Goal: Task Accomplishment & Management: Manage account settings

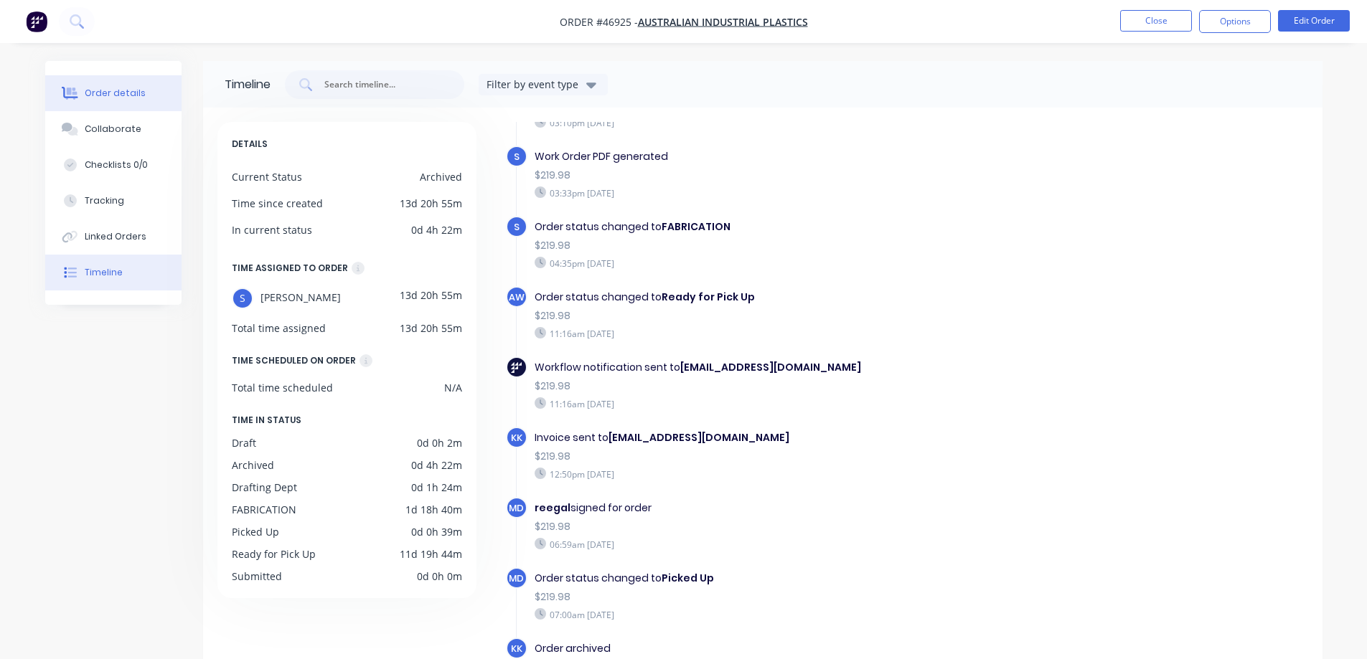
click at [109, 91] on div "Order details" at bounding box center [115, 93] width 61 height 13
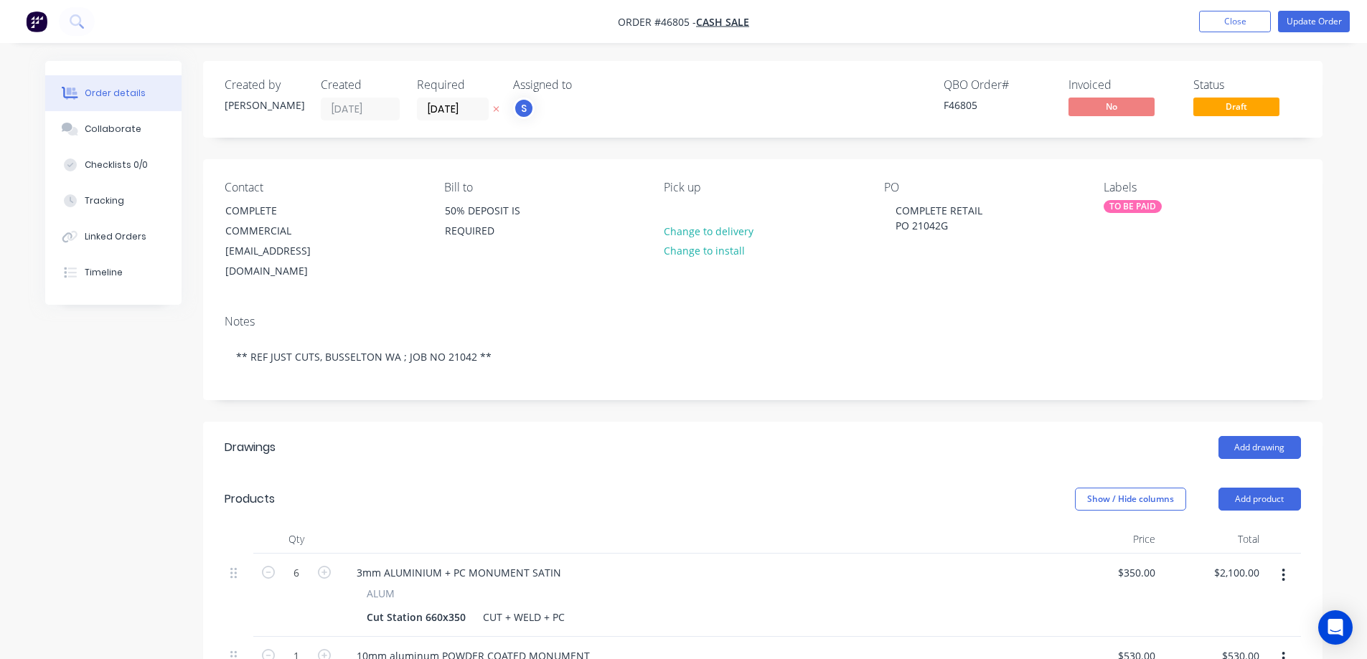
scroll to position [359, 0]
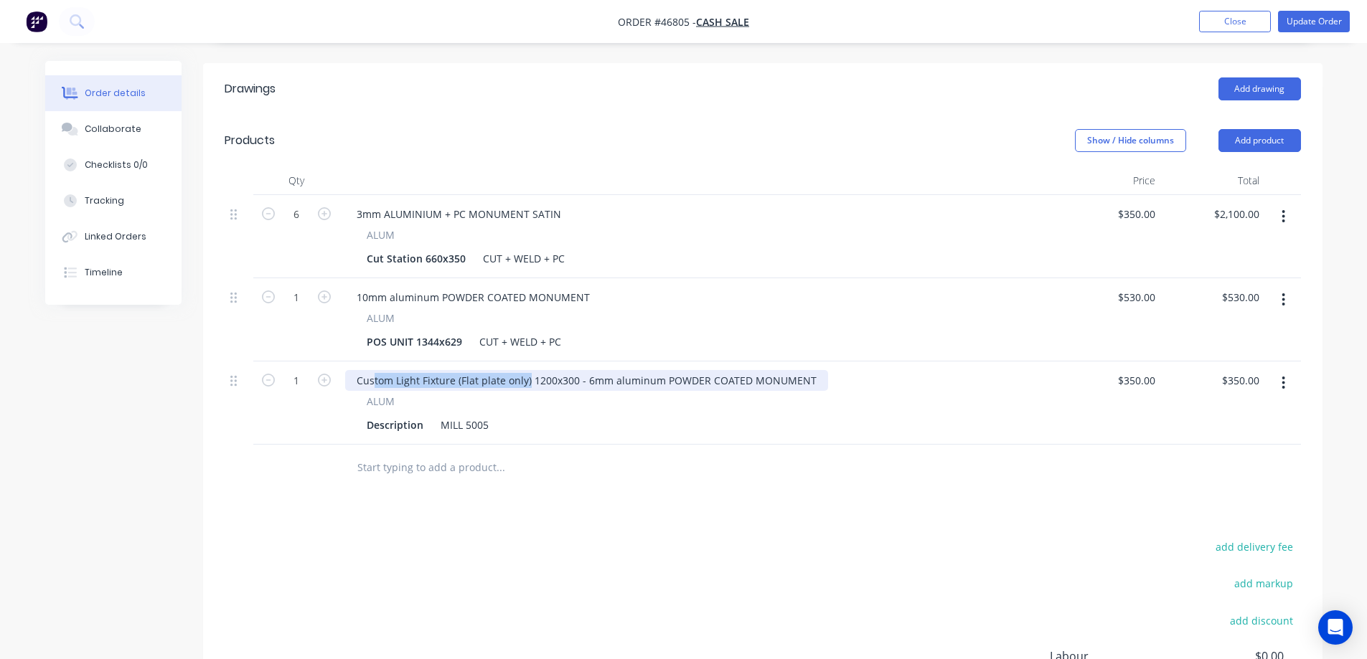
drag, startPoint x: 527, startPoint y: 345, endPoint x: 375, endPoint y: 352, distance: 151.5
click at [375, 370] on div "Custom Light Fixture (Flat plate only) 1200x300 - 6mm aluminum POWDER COATED MO…" at bounding box center [586, 380] width 483 height 21
drag, startPoint x: 569, startPoint y: 349, endPoint x: 319, endPoint y: 361, distance: 250.0
click at [319, 362] on div "1 Custom Light Fixture (Flat plate only) 1200x300 - 6mm aluminum POWDER COATED …" at bounding box center [763, 403] width 1076 height 83
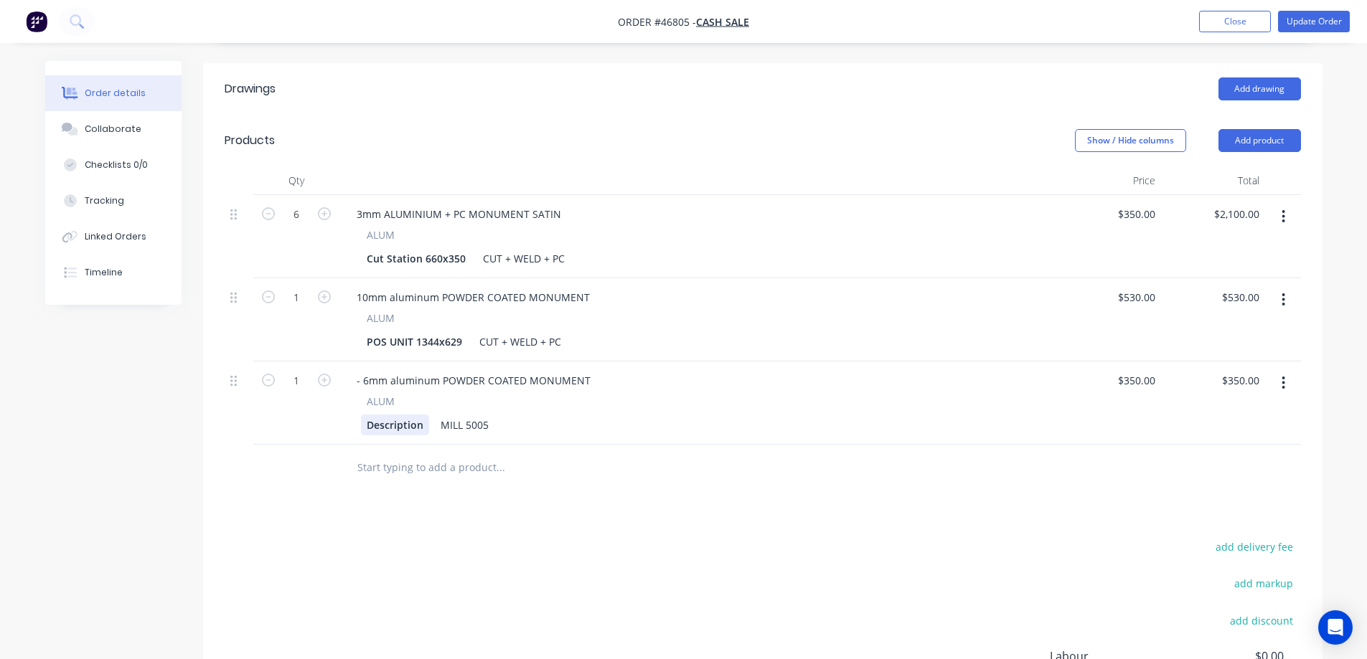
click at [395, 415] on div "Description" at bounding box center [395, 425] width 68 height 21
paste div
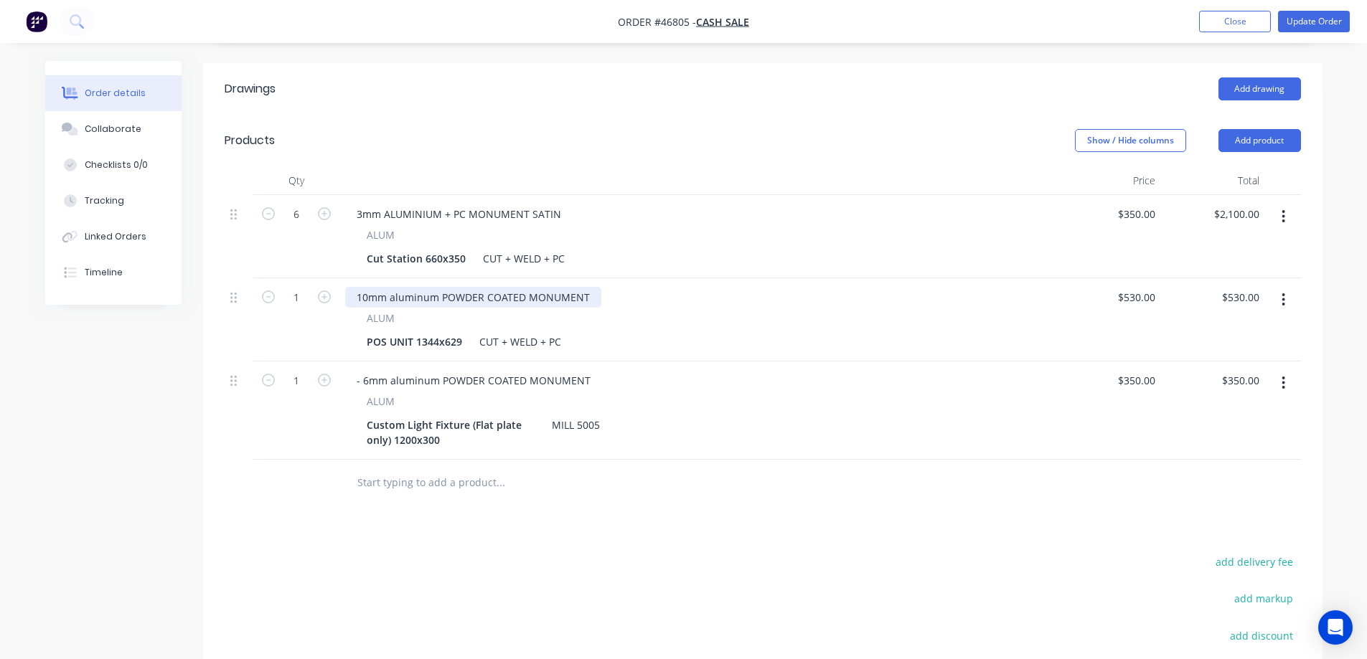
click at [386, 287] on div "10mm aluminum POWDER COATED MONUMENT" at bounding box center [473, 297] width 256 height 21
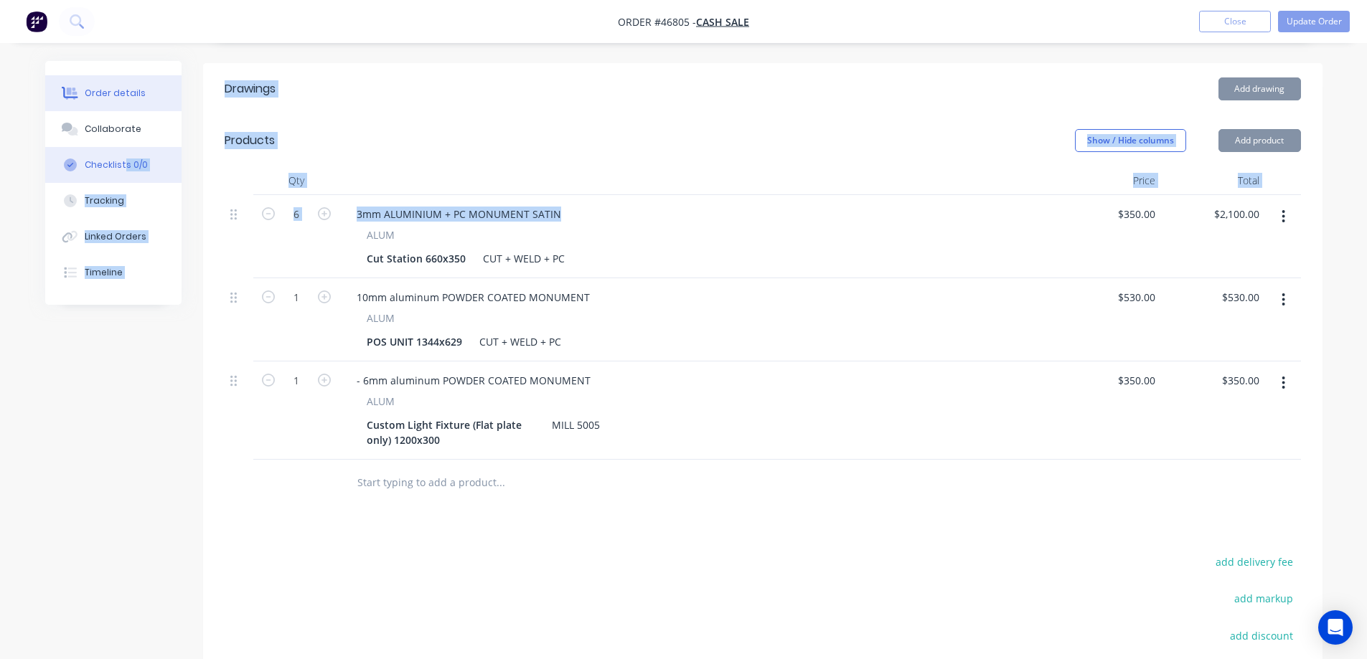
drag, startPoint x: 557, startPoint y: 176, endPoint x: 105, endPoint y: 171, distance: 451.4
click at [105, 171] on div "Order details Collaborate Checklists 0/0 Tracking Linked Orders Timeline Order …" at bounding box center [684, 271] width 1306 height 1139
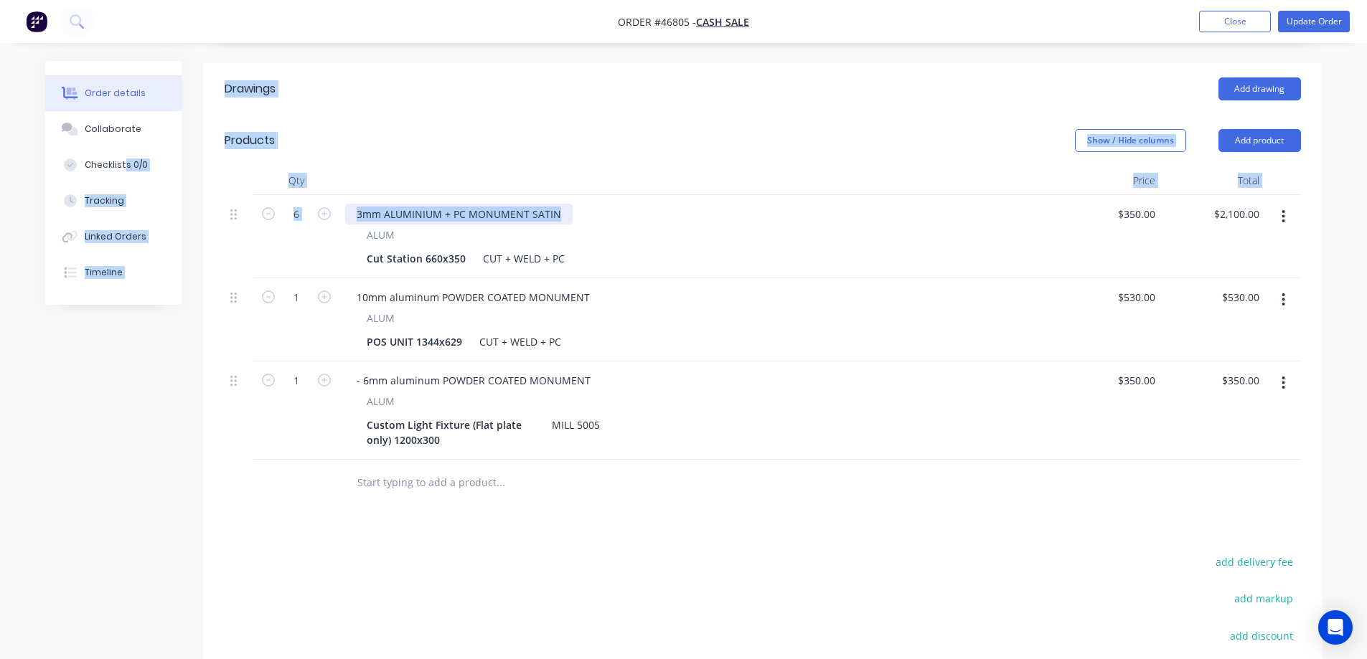
click at [488, 204] on div "3mm ALUMINIUM + PC MONUMENT SATIN" at bounding box center [458, 214] width 227 height 21
click at [561, 204] on div "3mm ALUMINIUM + PC MONUMENT SATIN" at bounding box center [458, 214] width 227 height 21
click at [563, 204] on div "3mm ALUMINIUM + PC MONUMENT SATIN" at bounding box center [458, 214] width 227 height 21
drag, startPoint x: 562, startPoint y: 179, endPoint x: 357, endPoint y: 179, distance: 205.2
click at [357, 204] on div "3mm ALUMINIUM + PC MONUMENT SATIN" at bounding box center [458, 214] width 227 height 21
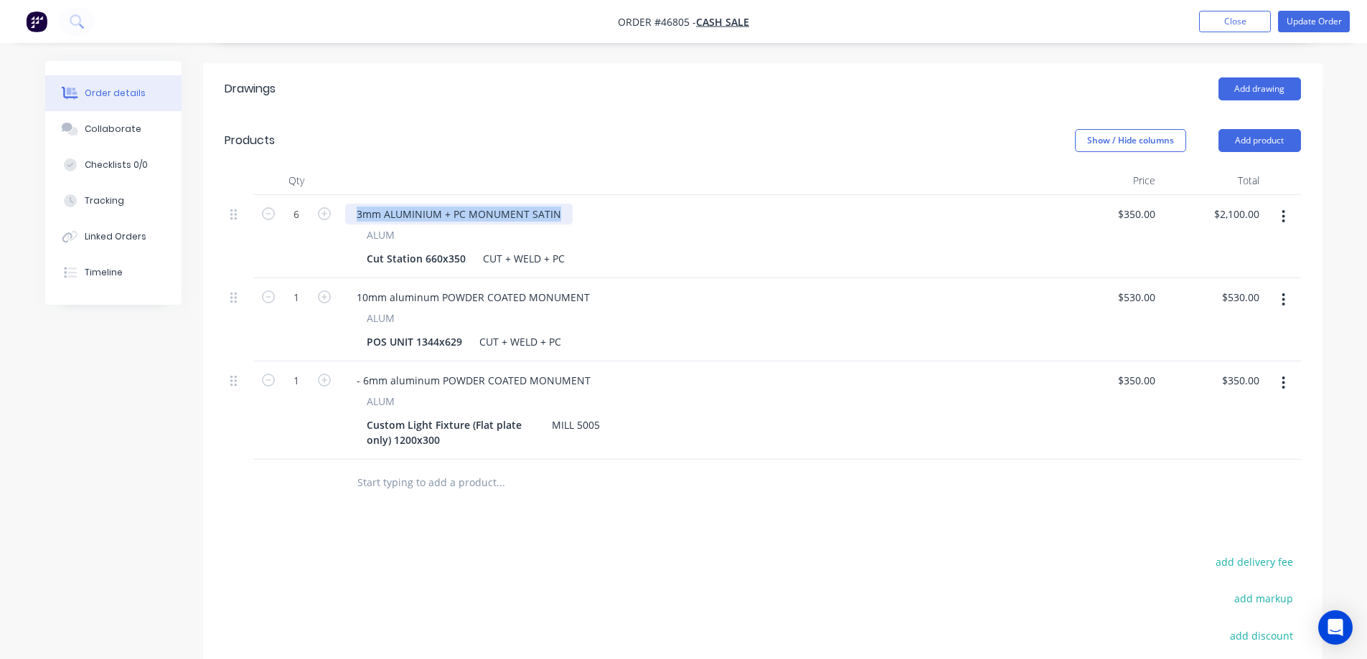
copy div "3mm ALUMINIUM + PC MONUMENT SATIN"
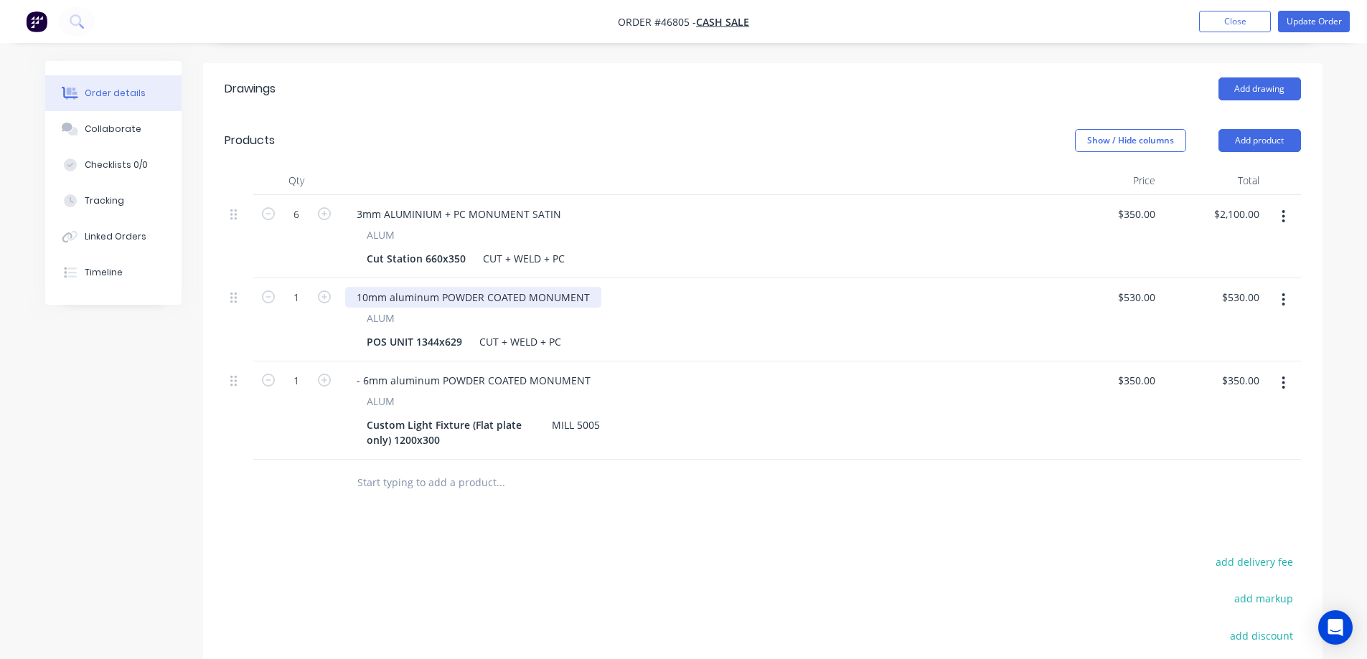
click at [428, 287] on div "10mm aluminum POWDER COATED MONUMENT" at bounding box center [473, 297] width 256 height 21
paste div
click at [356, 287] on div "3mm ALUMINIUM + PC MONUMENT SATIN" at bounding box center [458, 297] width 227 height 21
click at [353, 287] on div "3mm ALUMINIUM + PC MONUMENT SATIN" at bounding box center [458, 297] width 227 height 21
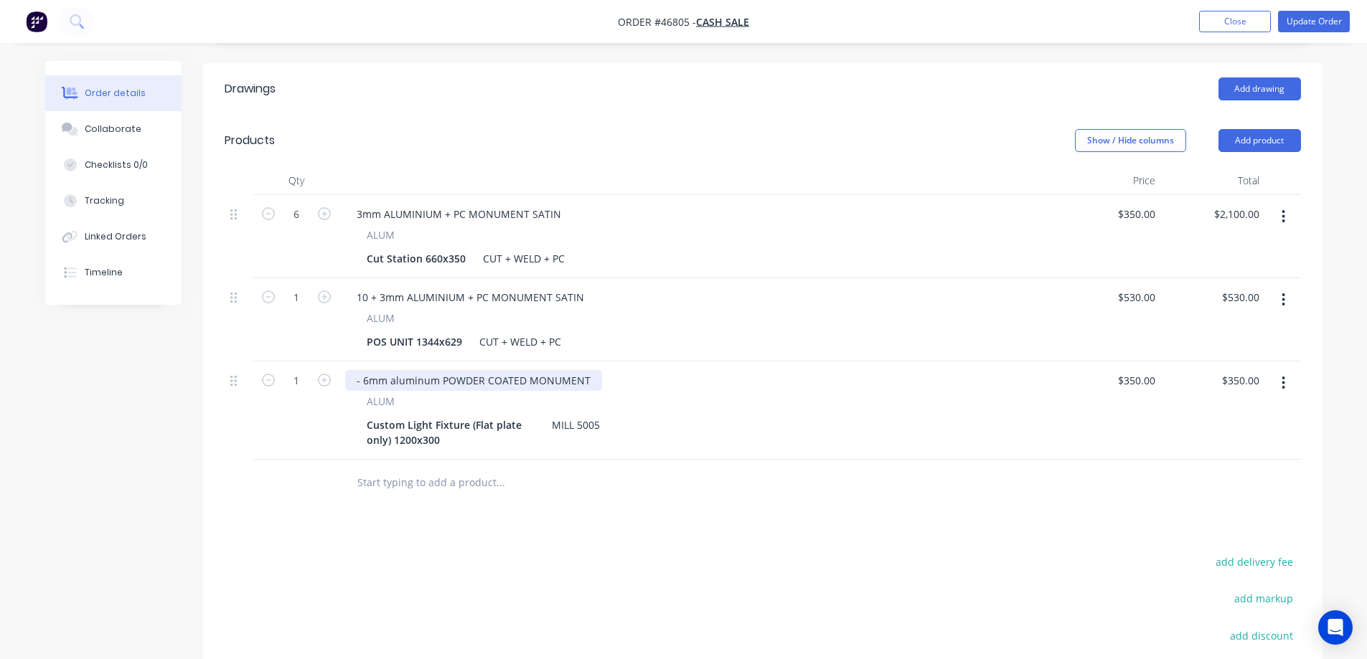
click at [432, 370] on div "- 6mm aluminum POWDER COATED MONUMENT" at bounding box center [473, 380] width 257 height 21
drag, startPoint x: 364, startPoint y: 347, endPoint x: 337, endPoint y: 358, distance: 29.6
click at [337, 362] on div "1 3mm ALUMINIUM + PC MONUMENT SATIN ALUM Custom Light Fixture (Flat plate only)…" at bounding box center [763, 411] width 1076 height 98
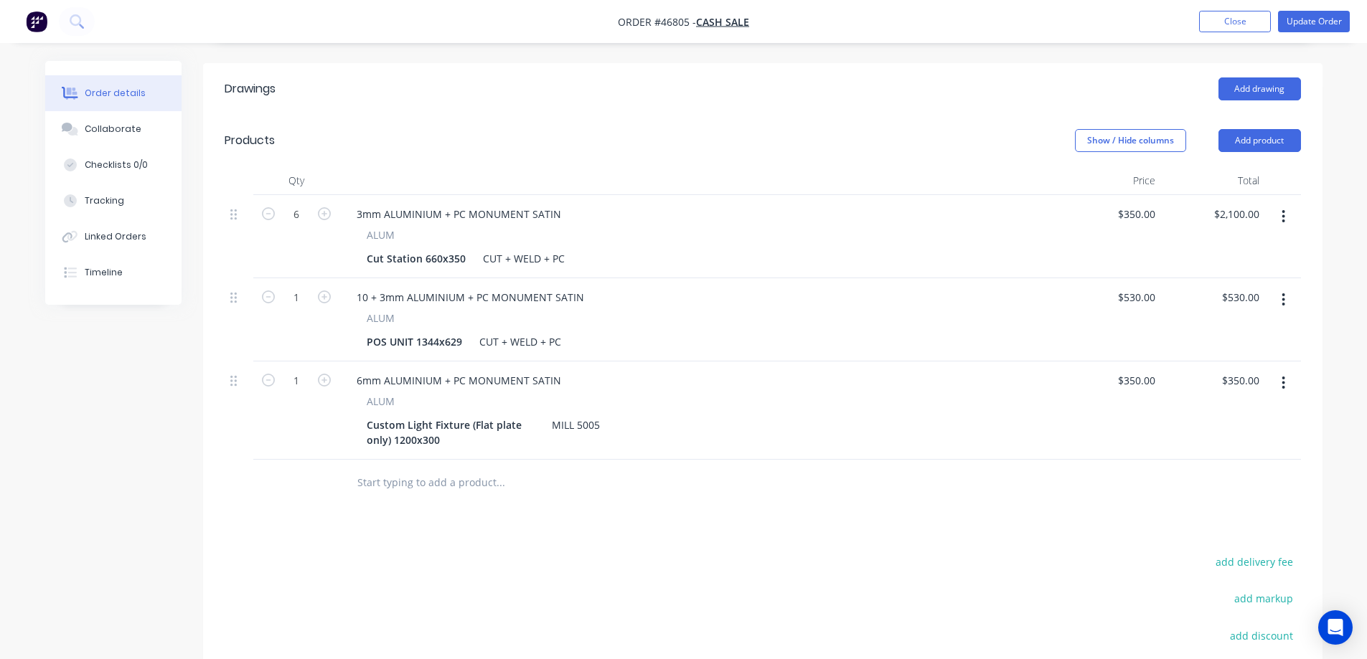
click at [244, 460] on div at bounding box center [239, 483] width 29 height 47
click at [586, 415] on div "MILL 5005" at bounding box center [576, 425] width 60 height 21
click at [504, 332] on div "CUT + WELD + PC" at bounding box center [520, 342] width 93 height 21
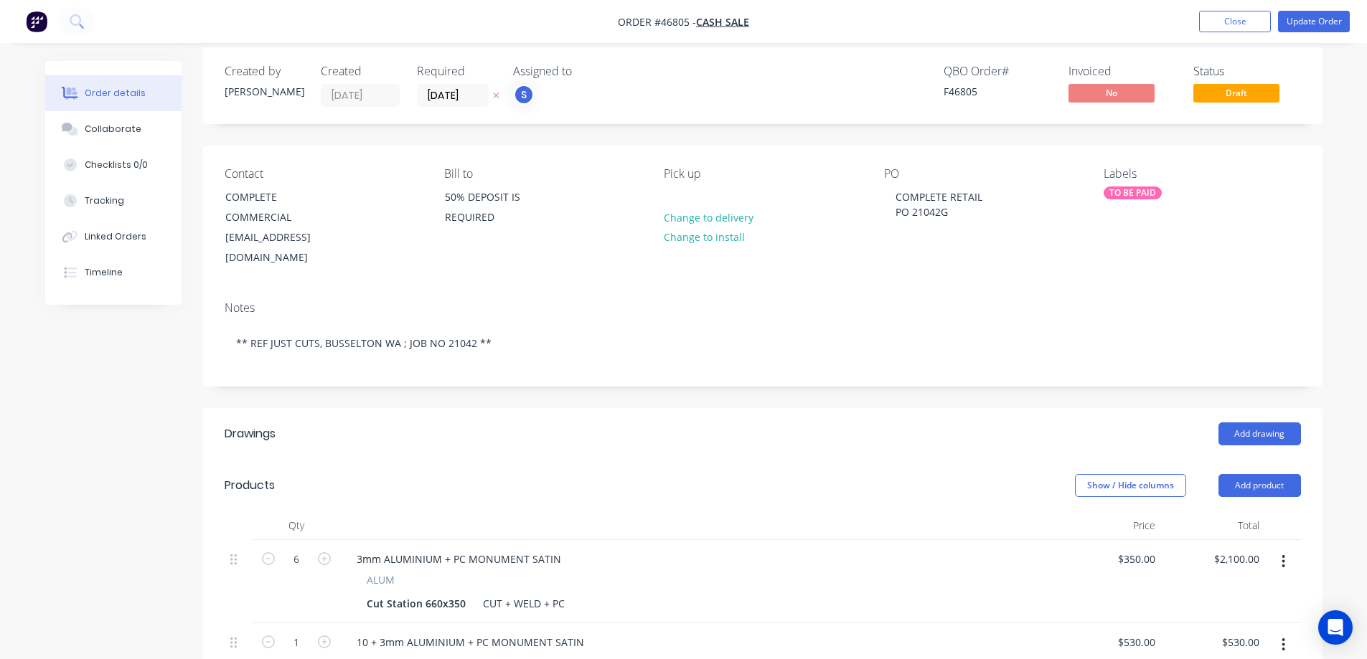
scroll to position [0, 0]
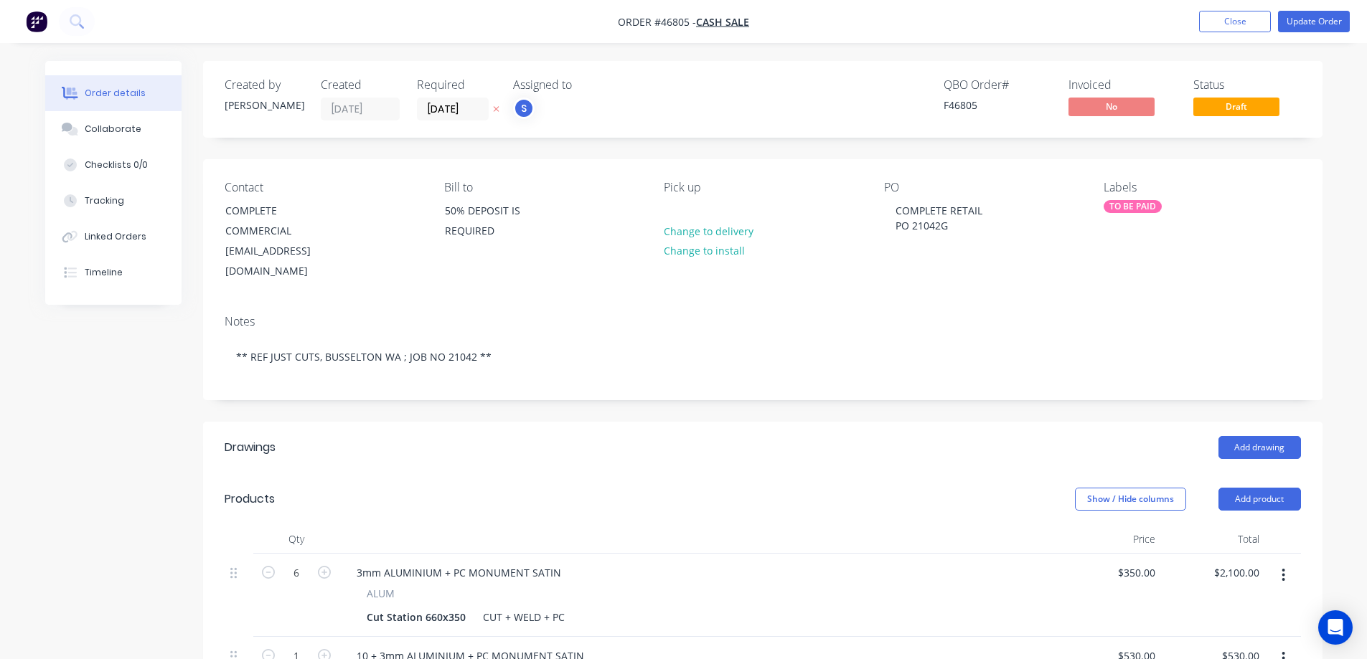
click at [1139, 207] on div "TO BE PAID" at bounding box center [1133, 206] width 58 height 13
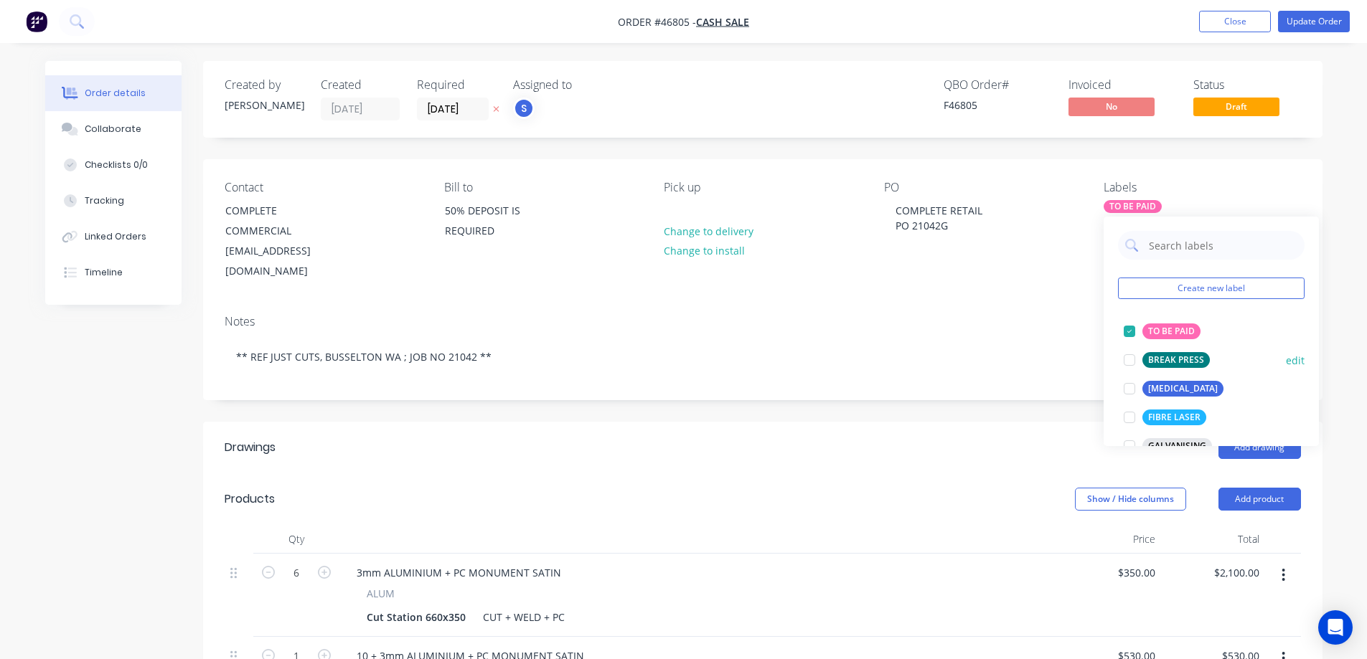
click at [1128, 360] on div at bounding box center [1129, 360] width 29 height 29
click at [1132, 417] on div at bounding box center [1129, 417] width 29 height 29
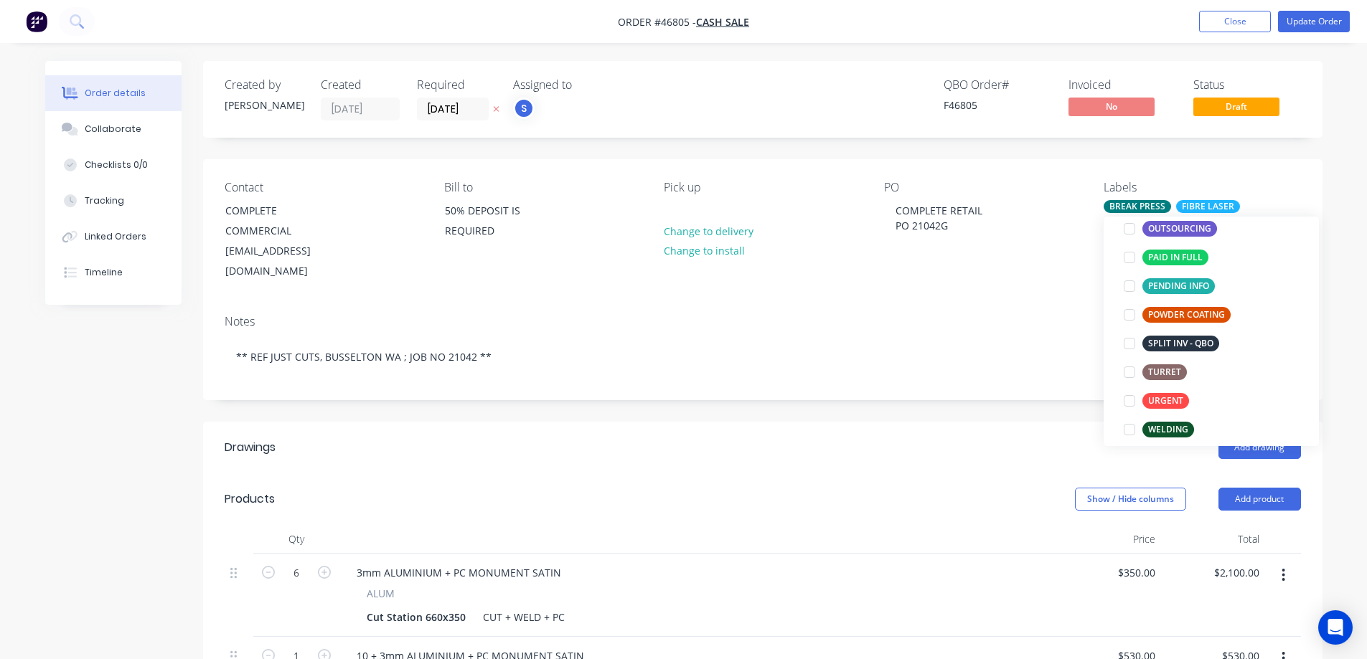
scroll to position [287, 0]
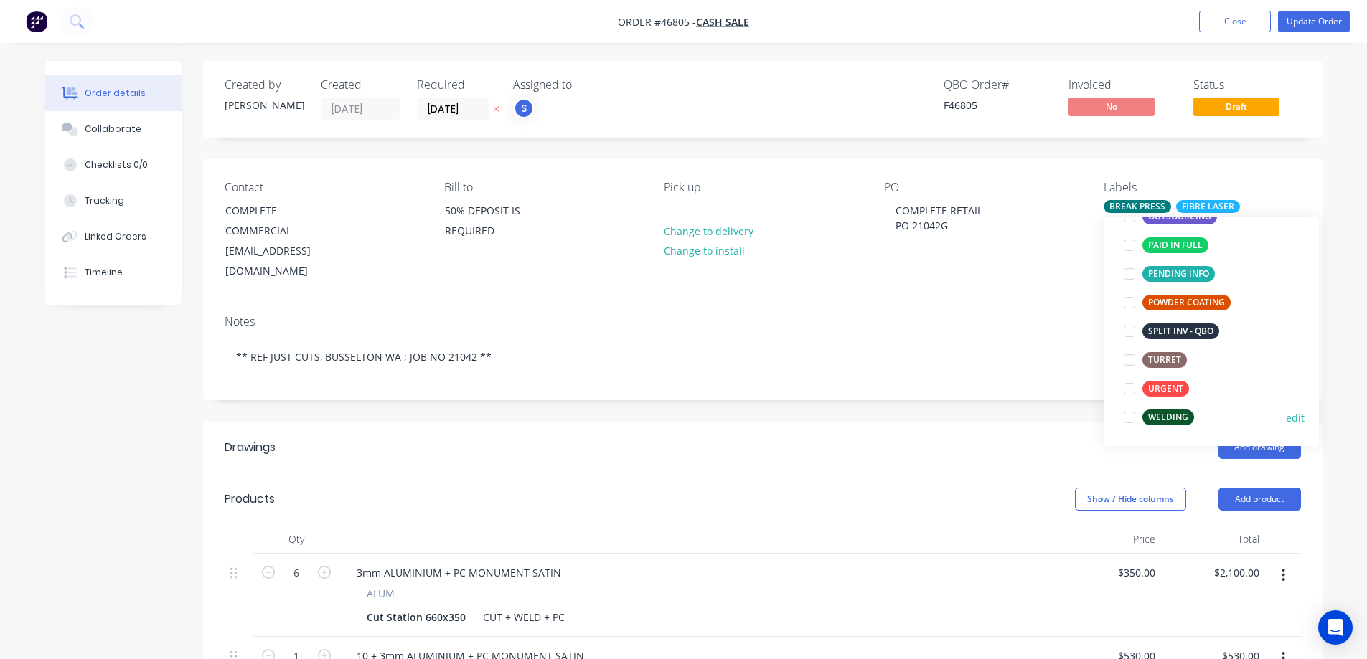
click at [1132, 420] on div at bounding box center [1129, 417] width 29 height 29
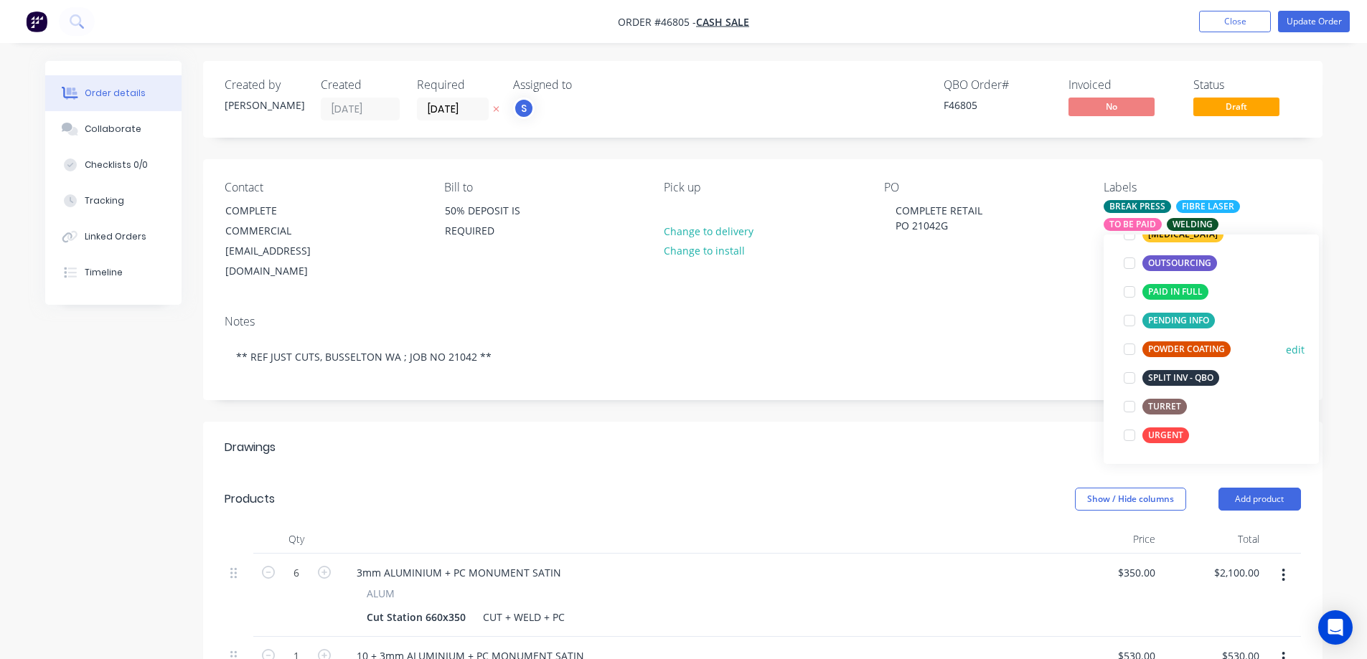
click at [1127, 349] on div at bounding box center [1129, 349] width 29 height 29
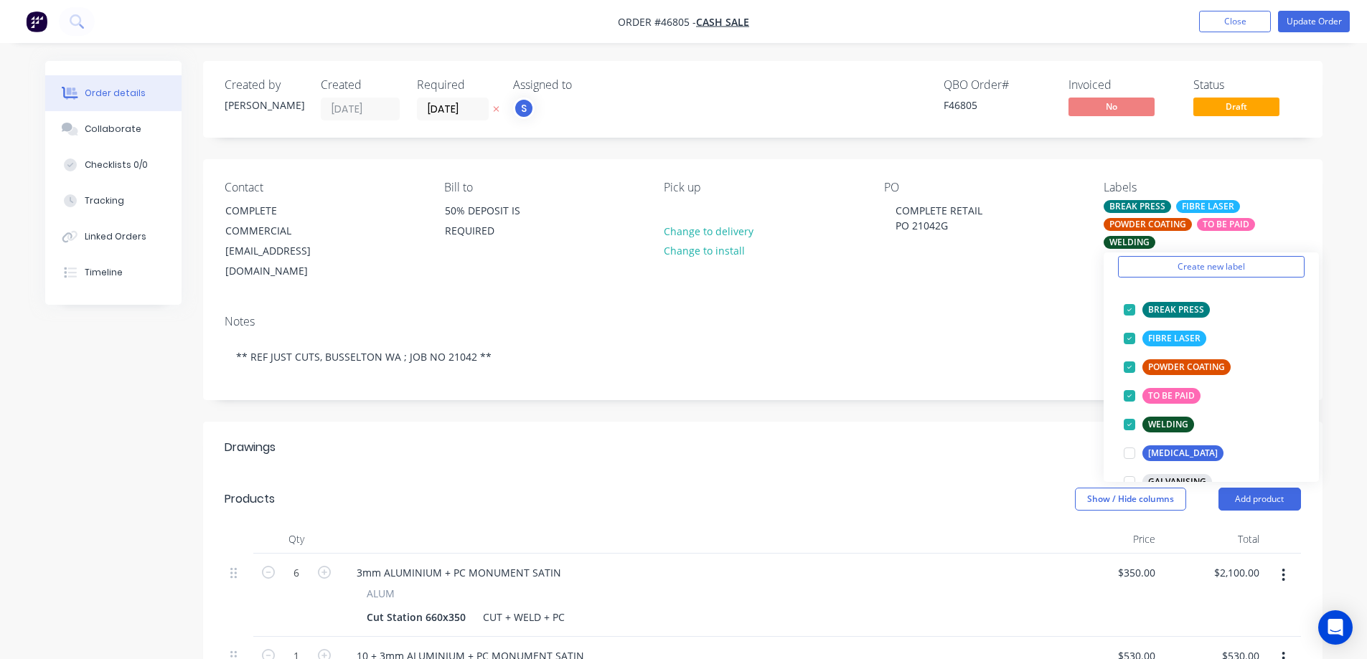
click at [908, 380] on div "Created by Josh Created 12/08/25 Required 05/09/25 Assigned to S QBO Order # F4…" at bounding box center [762, 619] width 1119 height 1117
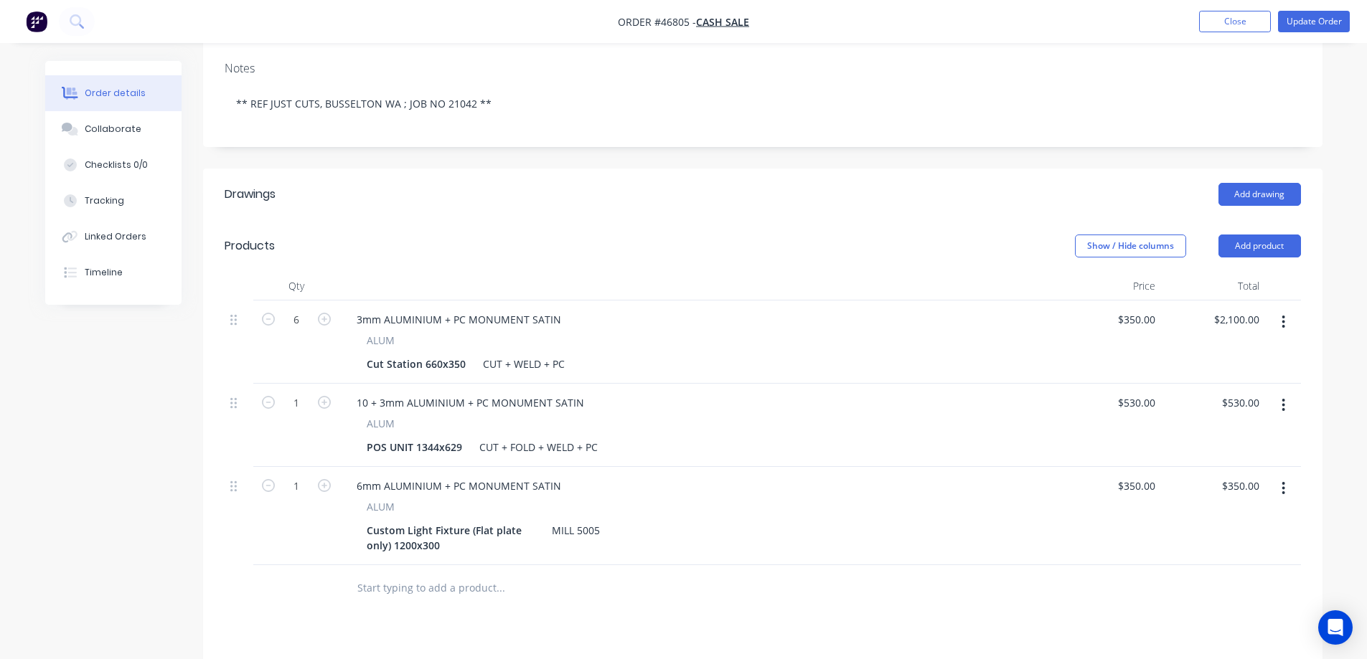
scroll to position [431, 0]
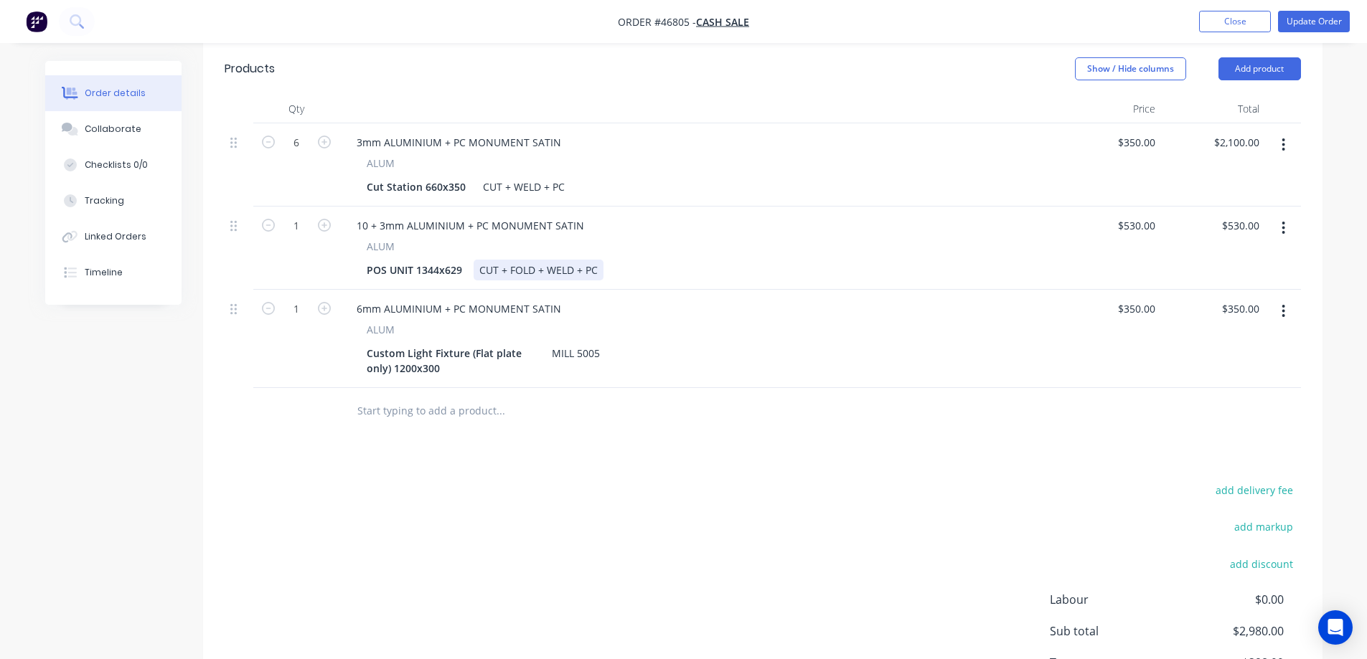
click at [547, 260] on div "CUT + FOLD + WELD + PC" at bounding box center [539, 270] width 130 height 21
copy div "CUT + FOLD + WELD + PC"
click at [586, 343] on div "MILL 5005" at bounding box center [576, 353] width 60 height 21
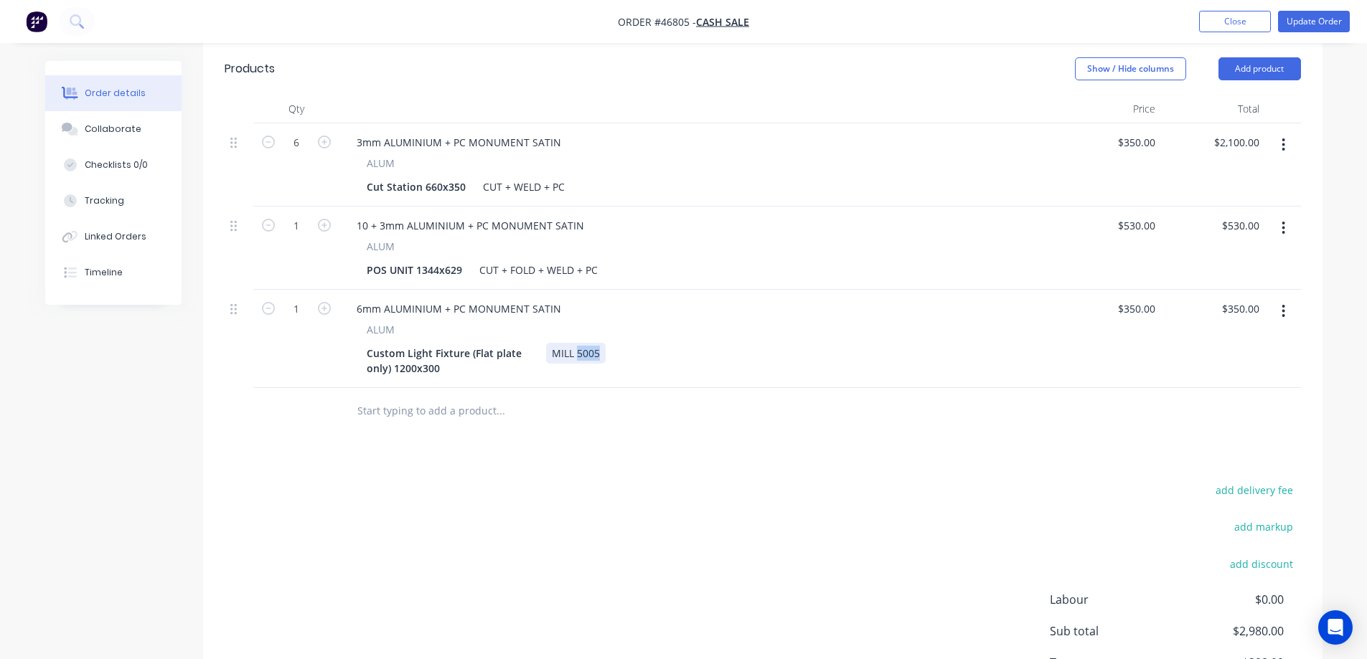
click at [586, 343] on div "MILL 5005" at bounding box center [576, 353] width 60 height 21
paste div
drag, startPoint x: 647, startPoint y: 321, endPoint x: 568, endPoint y: 325, distance: 79.1
click at [568, 343] on div "CUT + FOLD + WELD + PC" at bounding box center [611, 353] width 130 height 21
click at [583, 481] on div "add delivery fee add markup add discount Labour $0.00 Sub total $2,980.00 Tax $…" at bounding box center [763, 603] width 1076 height 245
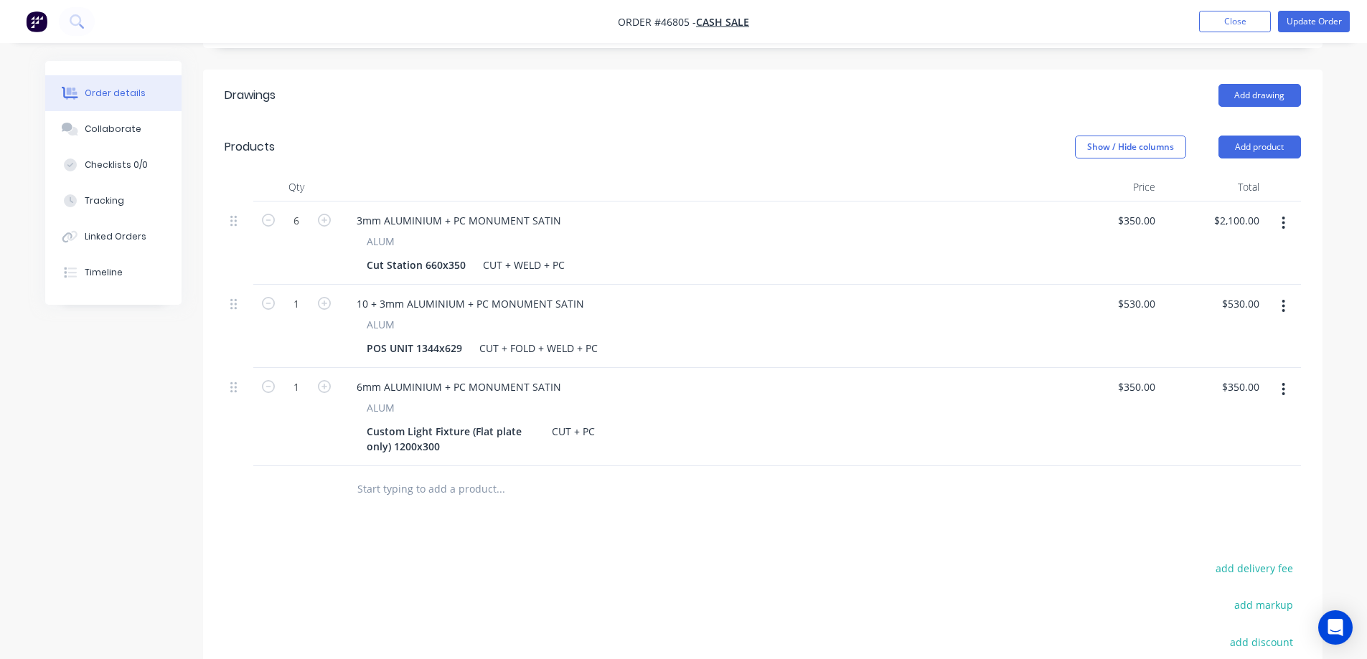
scroll to position [359, 0]
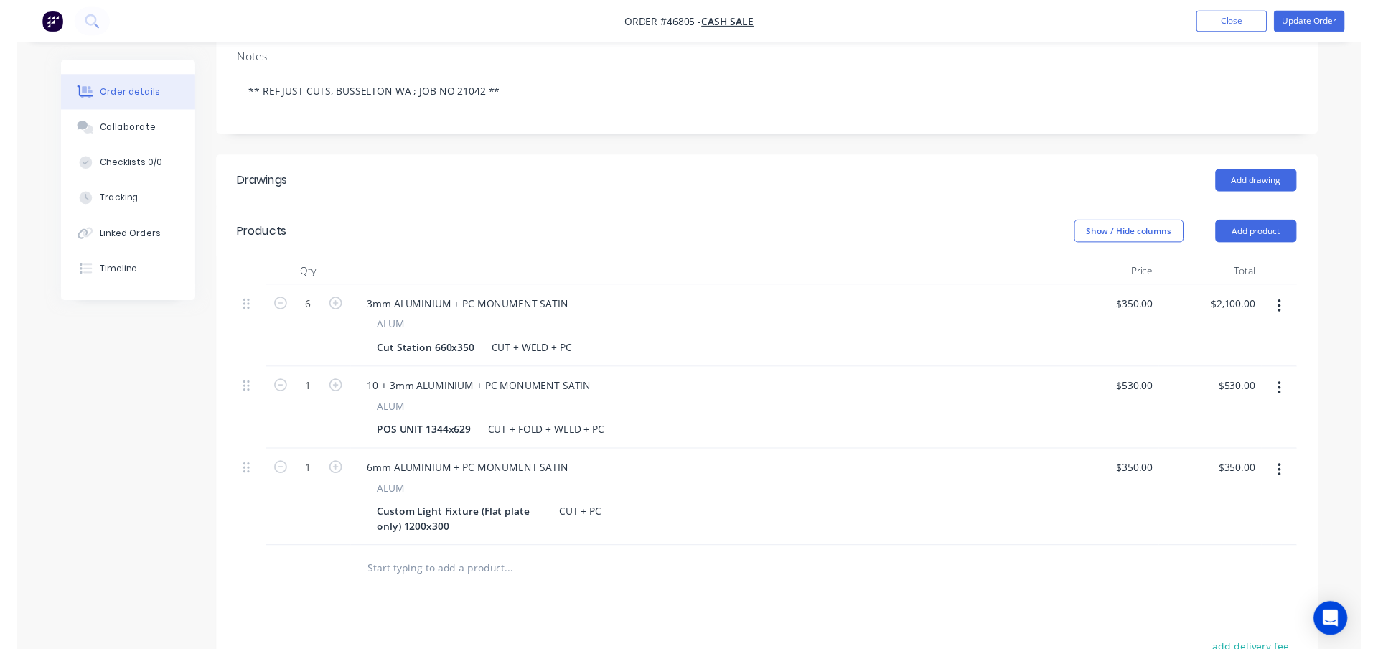
scroll to position [0, 0]
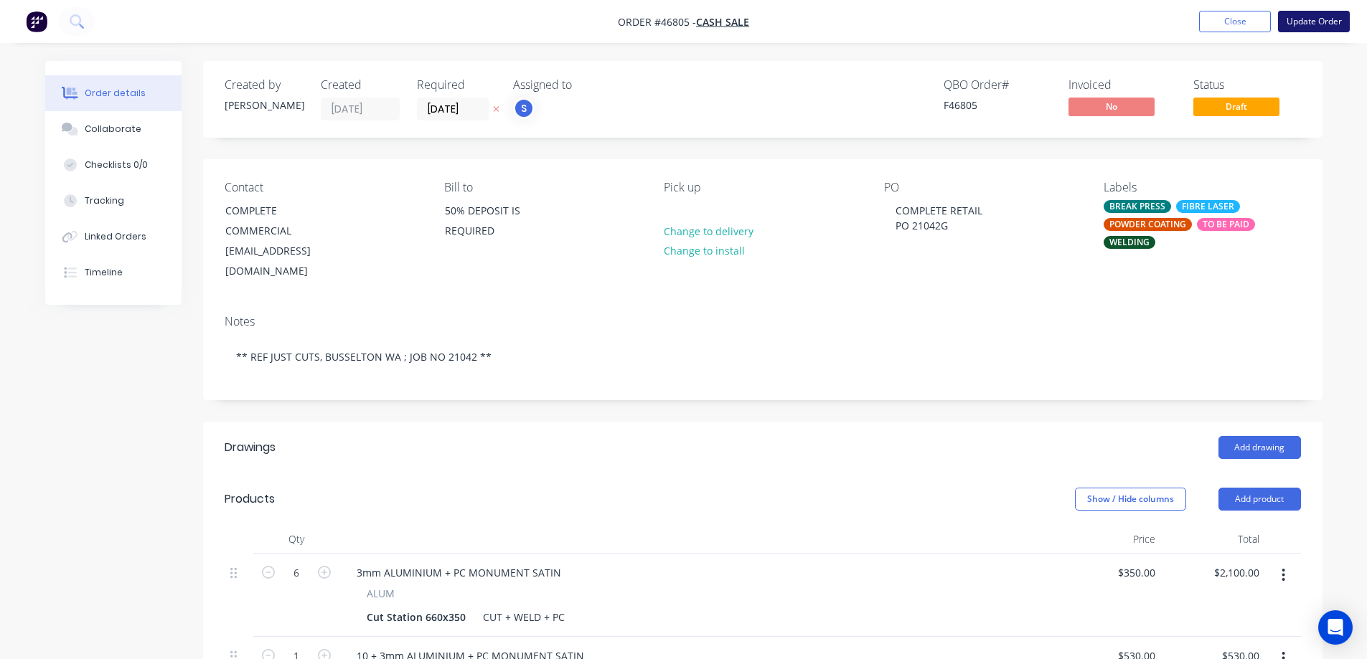
click at [1310, 25] on button "Update Order" at bounding box center [1314, 22] width 72 height 22
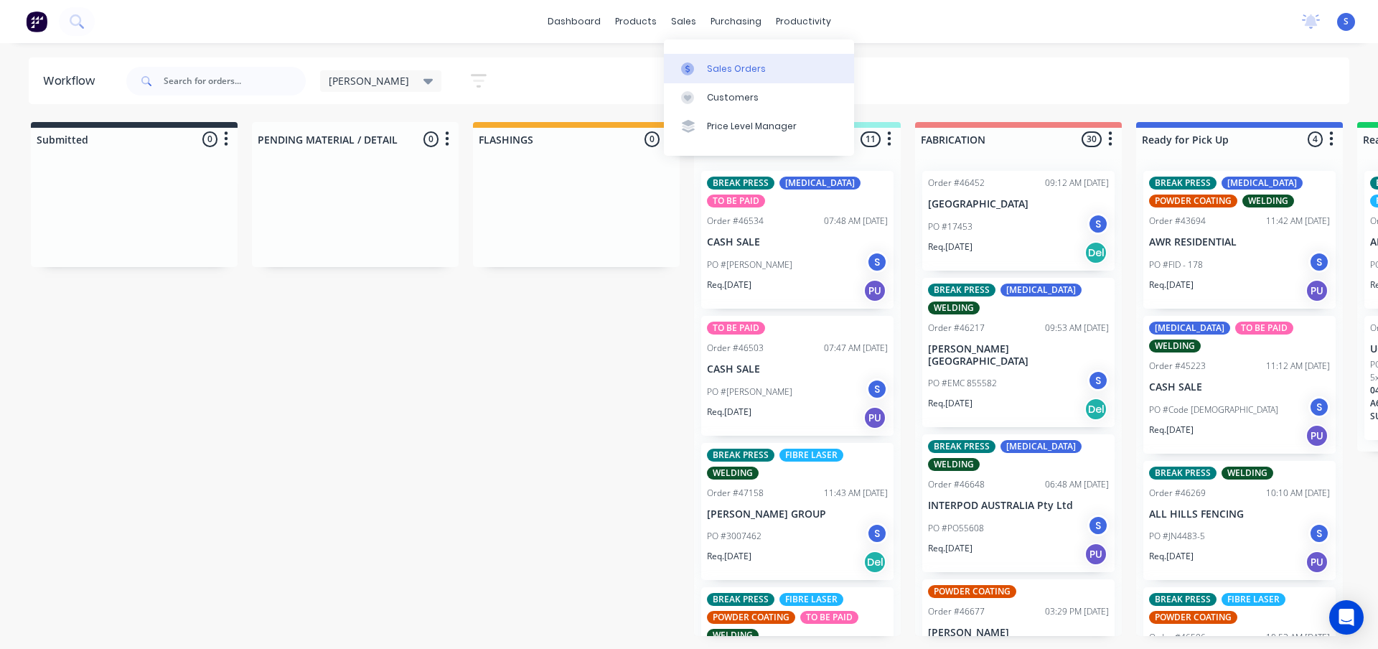
click at [705, 67] on link "Sales Orders" at bounding box center [759, 68] width 190 height 29
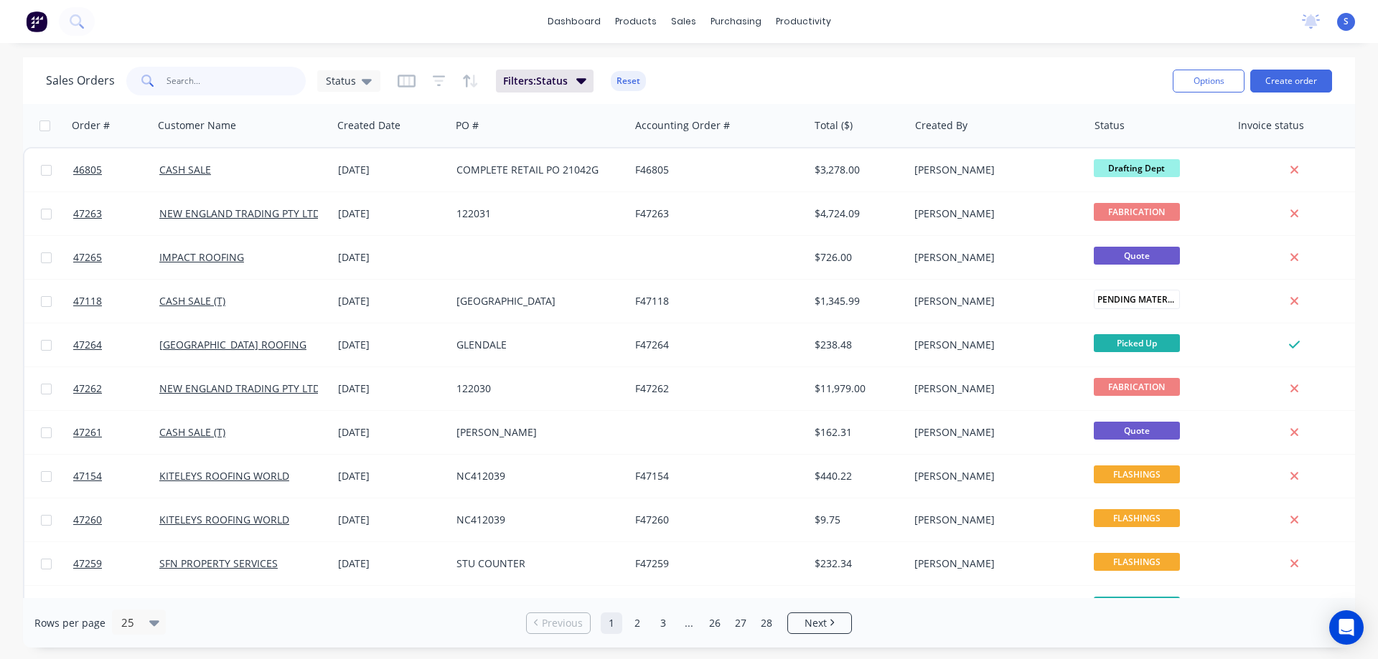
click at [240, 83] on input "text" at bounding box center [236, 81] width 140 height 29
type input "RETAIL"
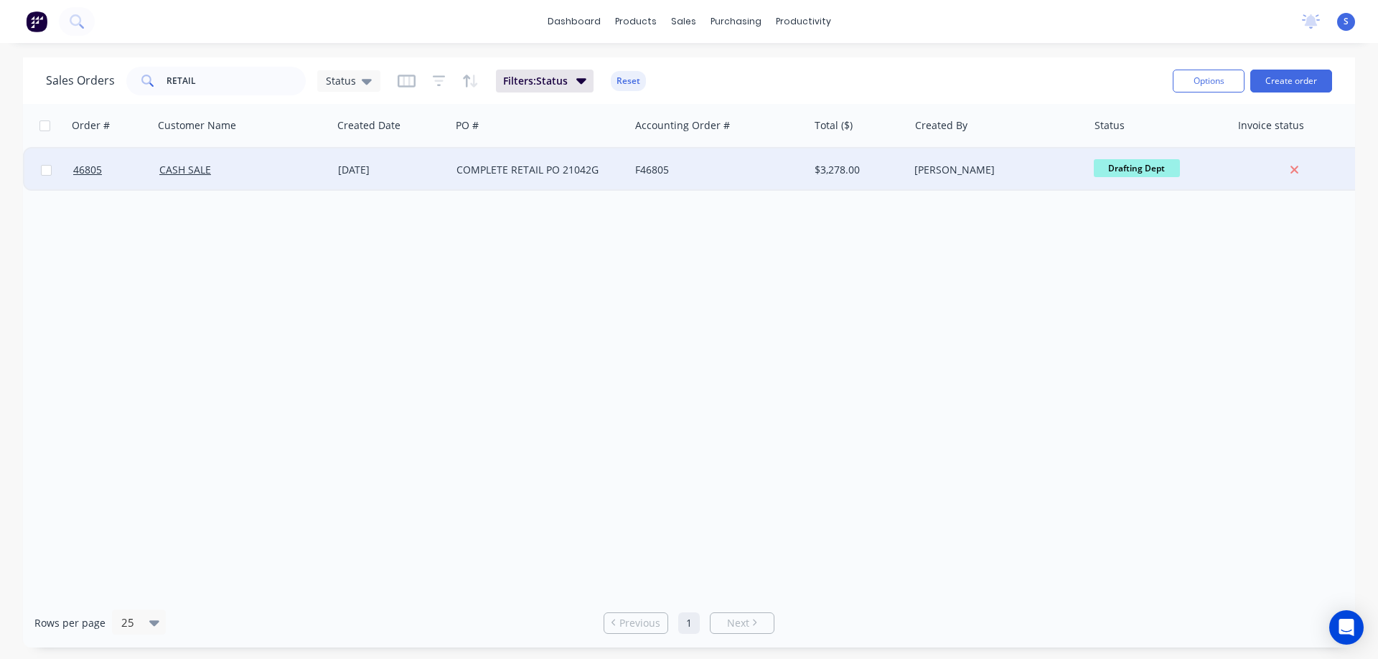
click at [261, 174] on div "CASH SALE" at bounding box center [238, 170] width 159 height 14
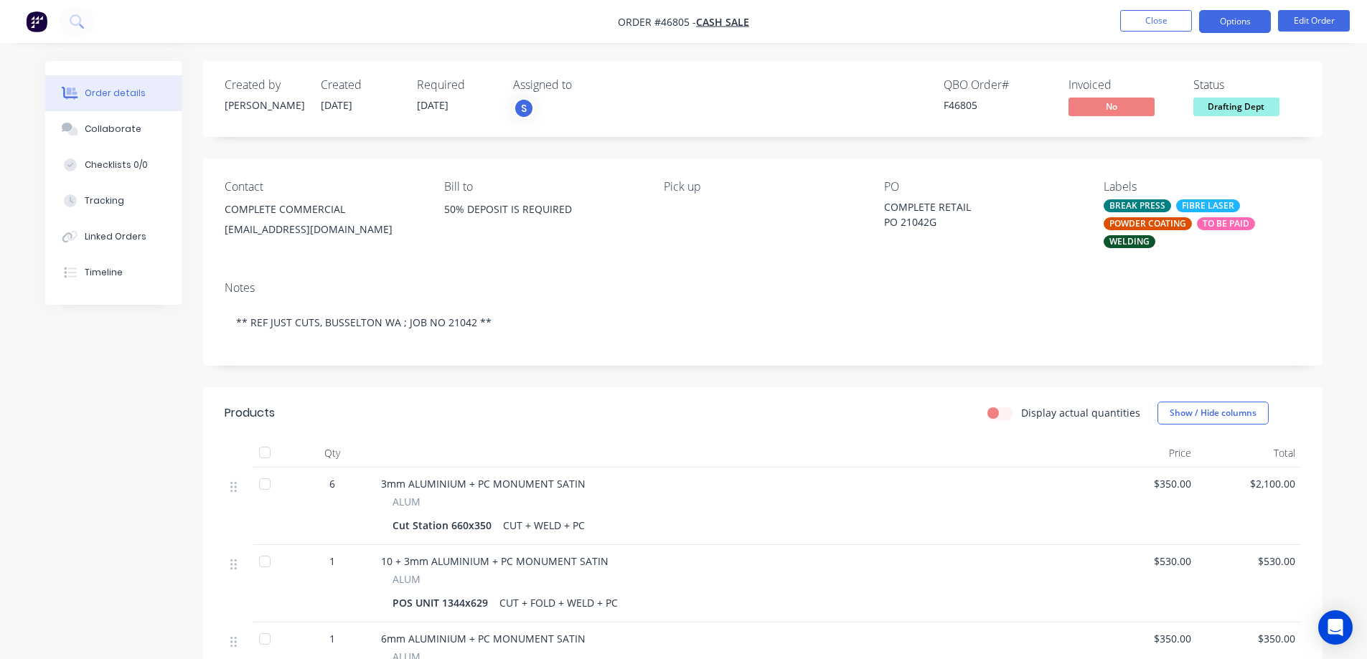
click at [1234, 24] on button "Options" at bounding box center [1235, 21] width 72 height 23
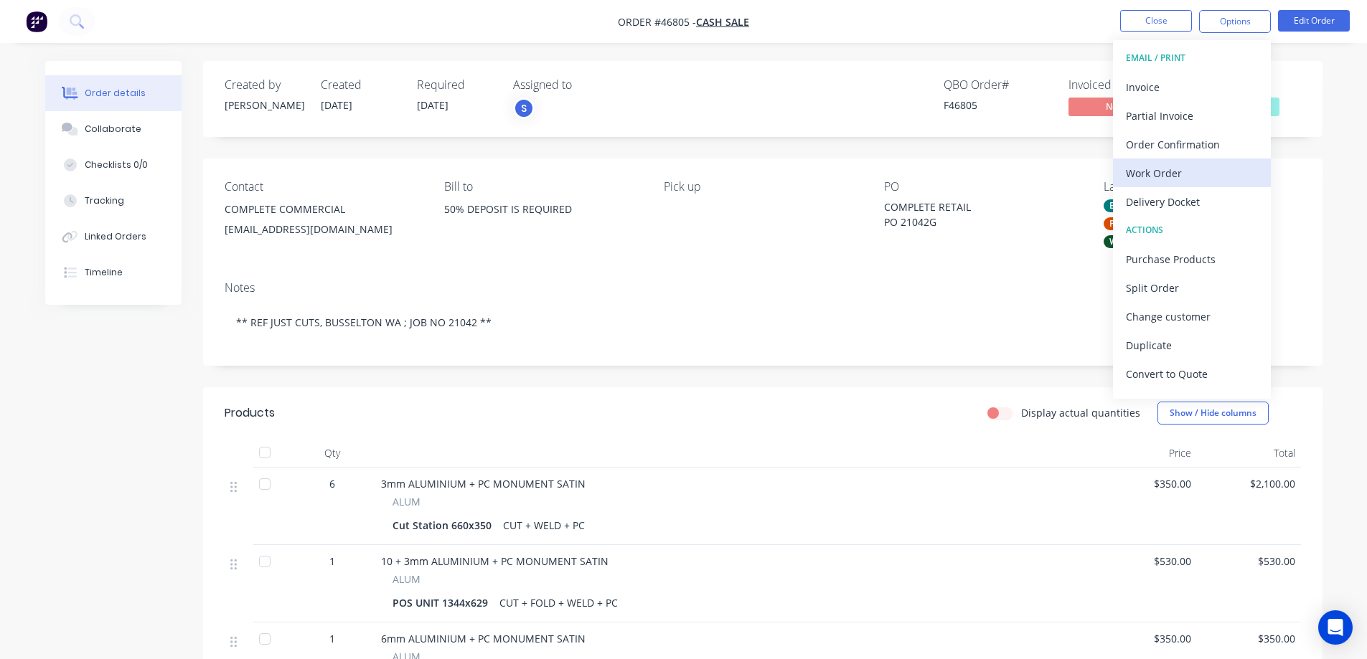
click at [1162, 164] on div "Work Order" at bounding box center [1192, 173] width 132 height 21
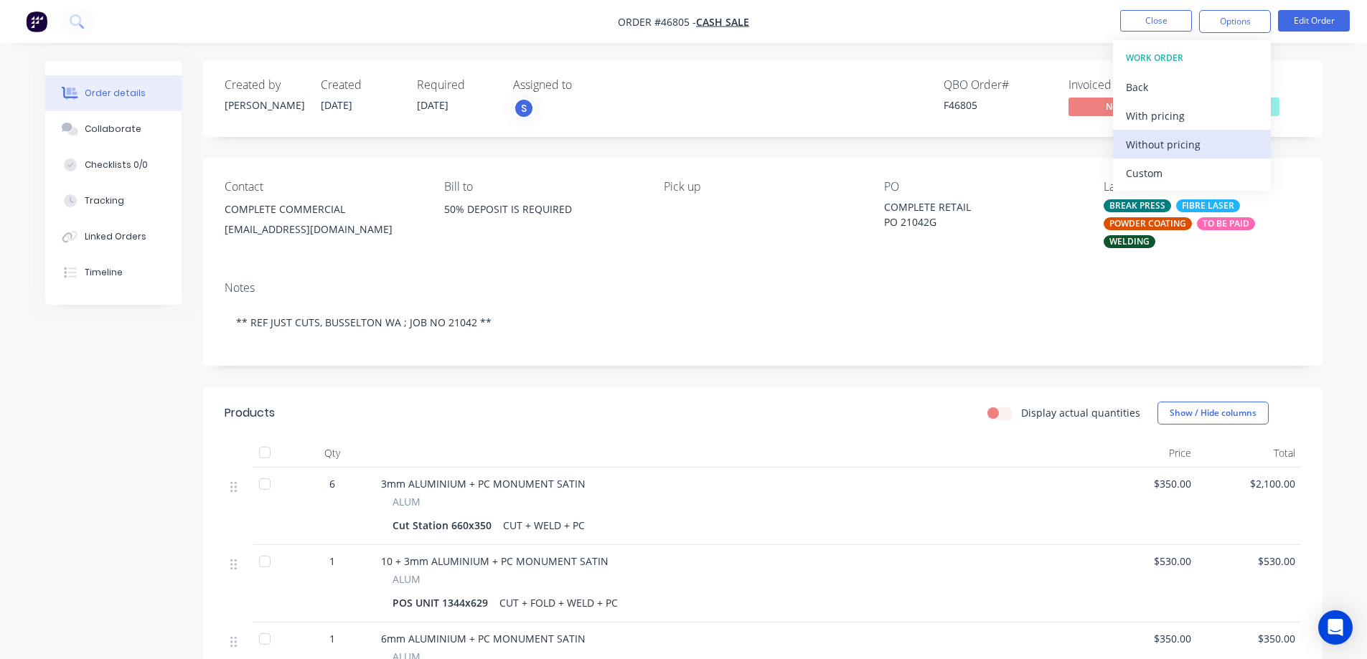
click at [1163, 147] on div "Without pricing" at bounding box center [1192, 144] width 132 height 21
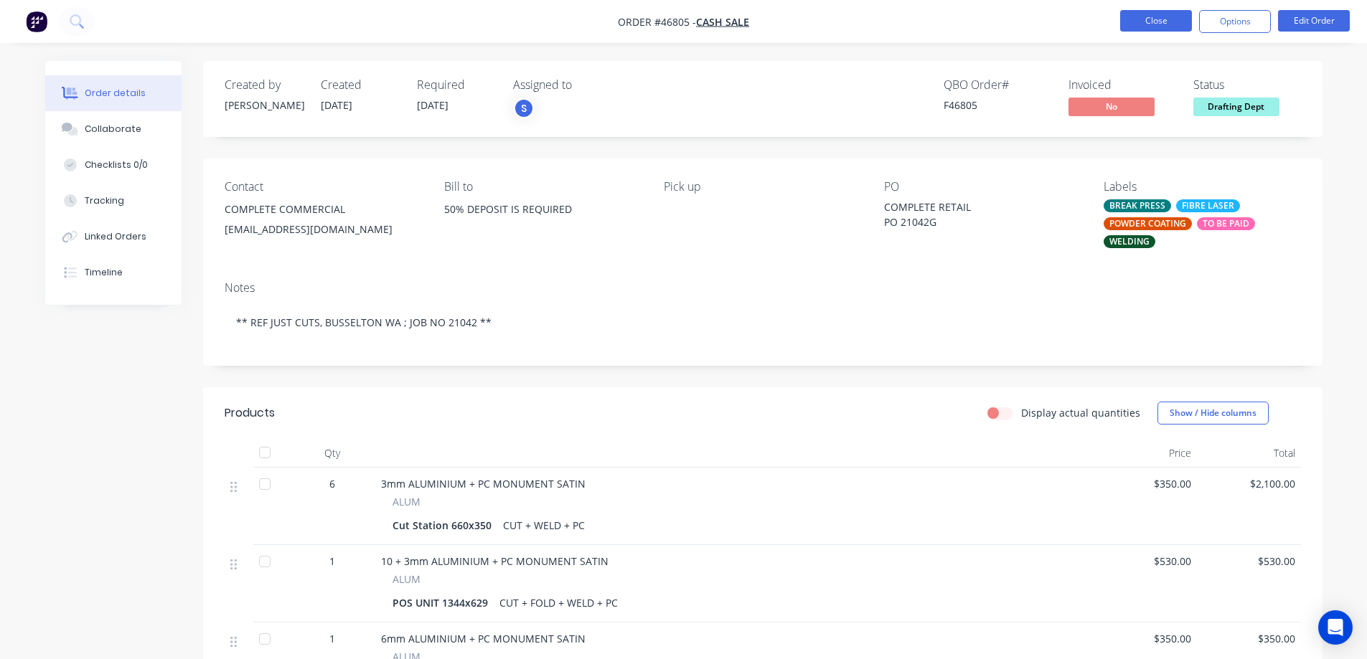
click at [1138, 17] on button "Close" at bounding box center [1156, 21] width 72 height 22
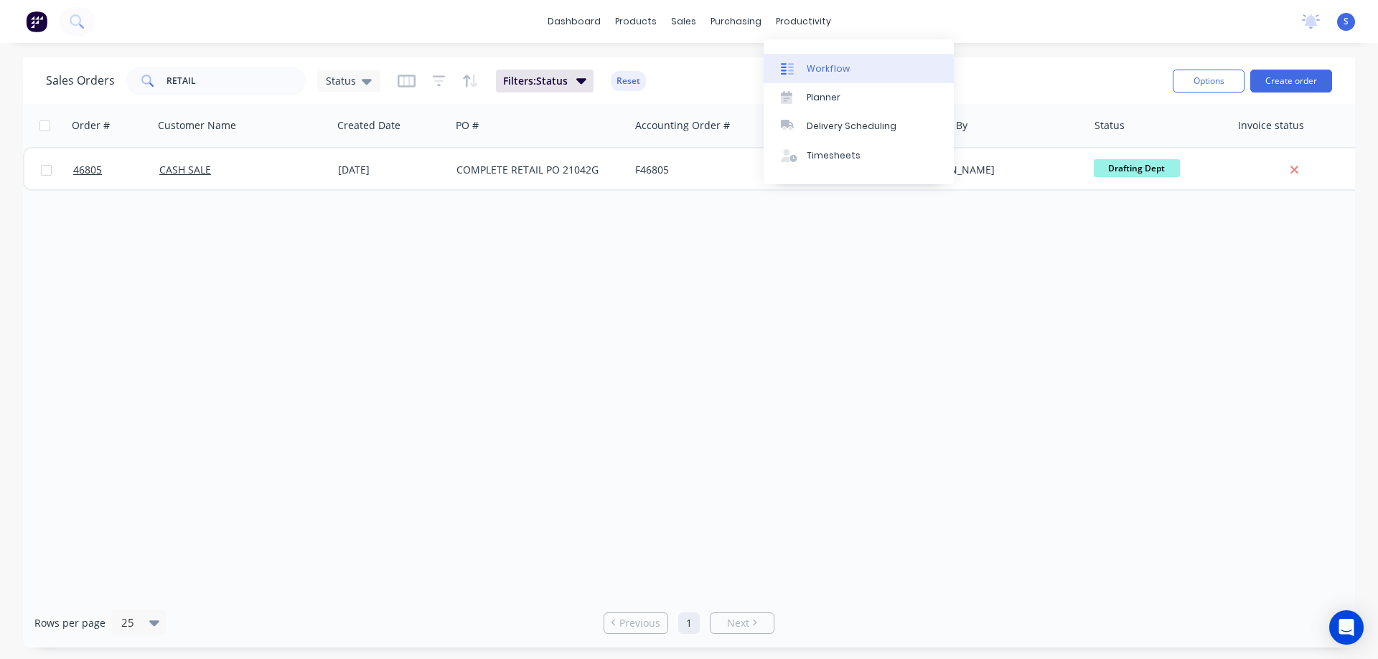
click at [825, 66] on div "Workflow" at bounding box center [828, 68] width 43 height 13
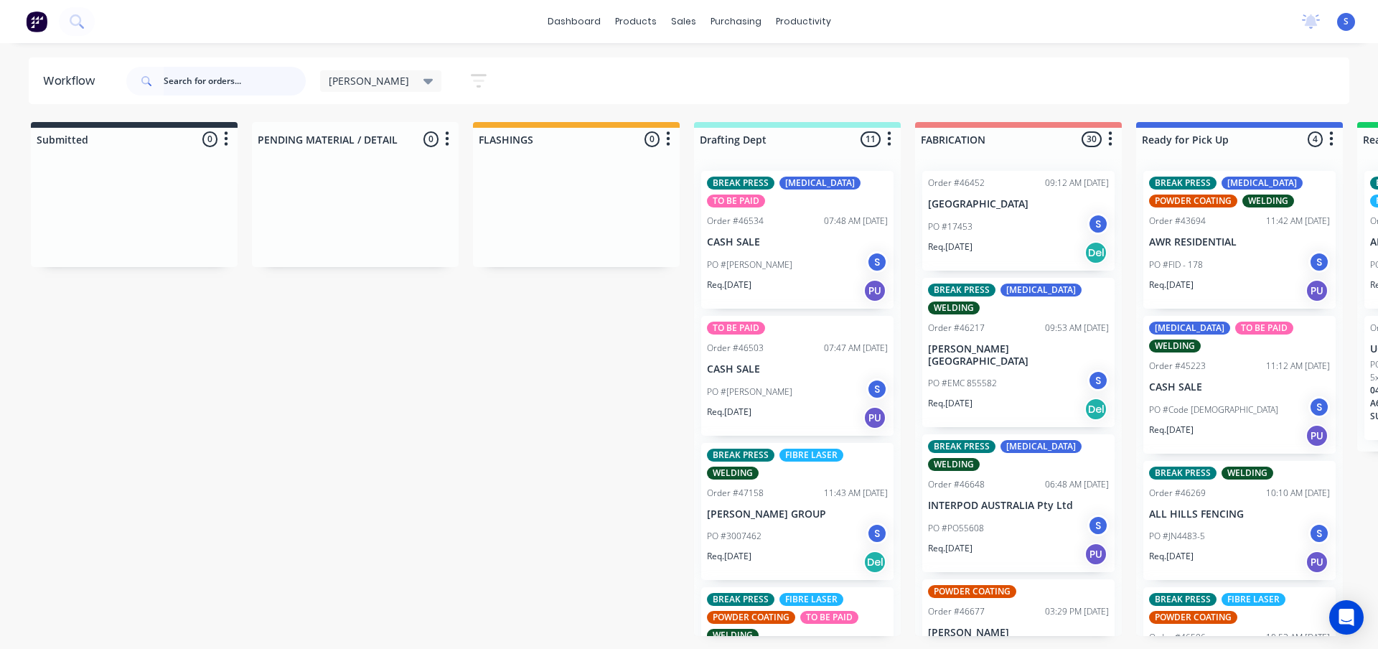
click at [205, 82] on input "text" at bounding box center [235, 81] width 142 height 29
type input "a"
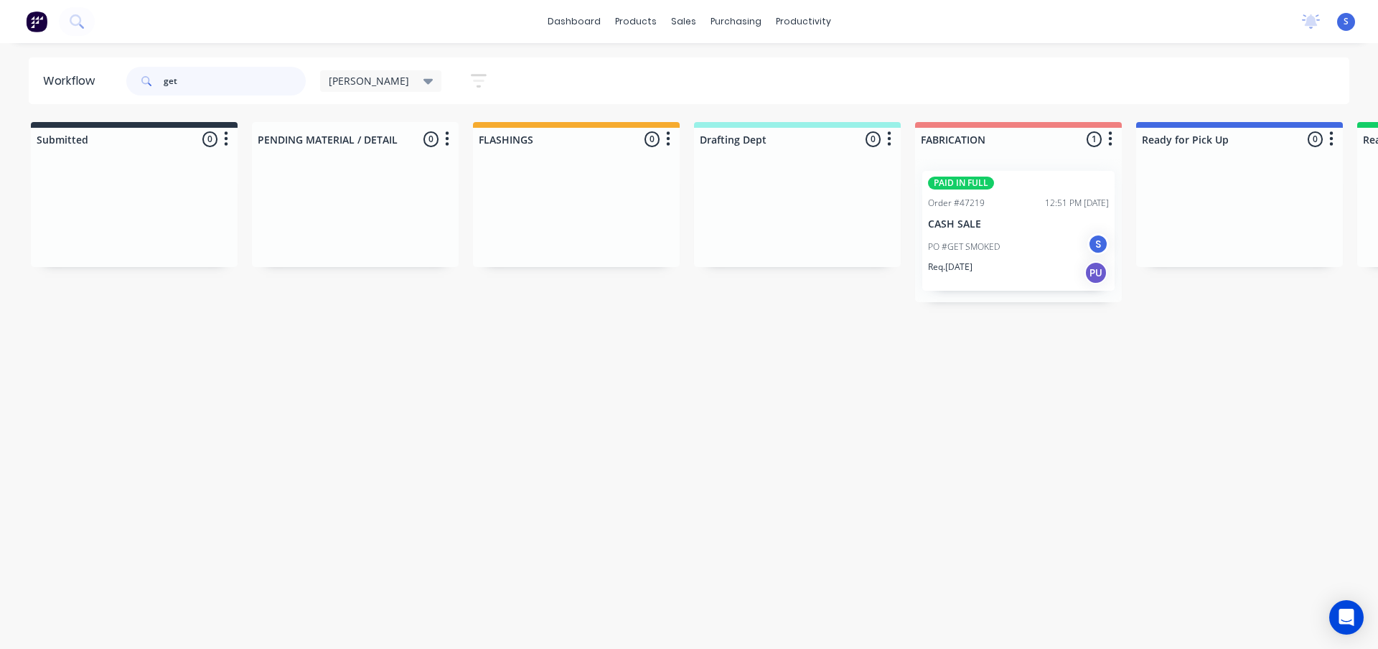
type input "get"
click at [1023, 249] on div "PO #GET SMOKED S" at bounding box center [1018, 246] width 181 height 27
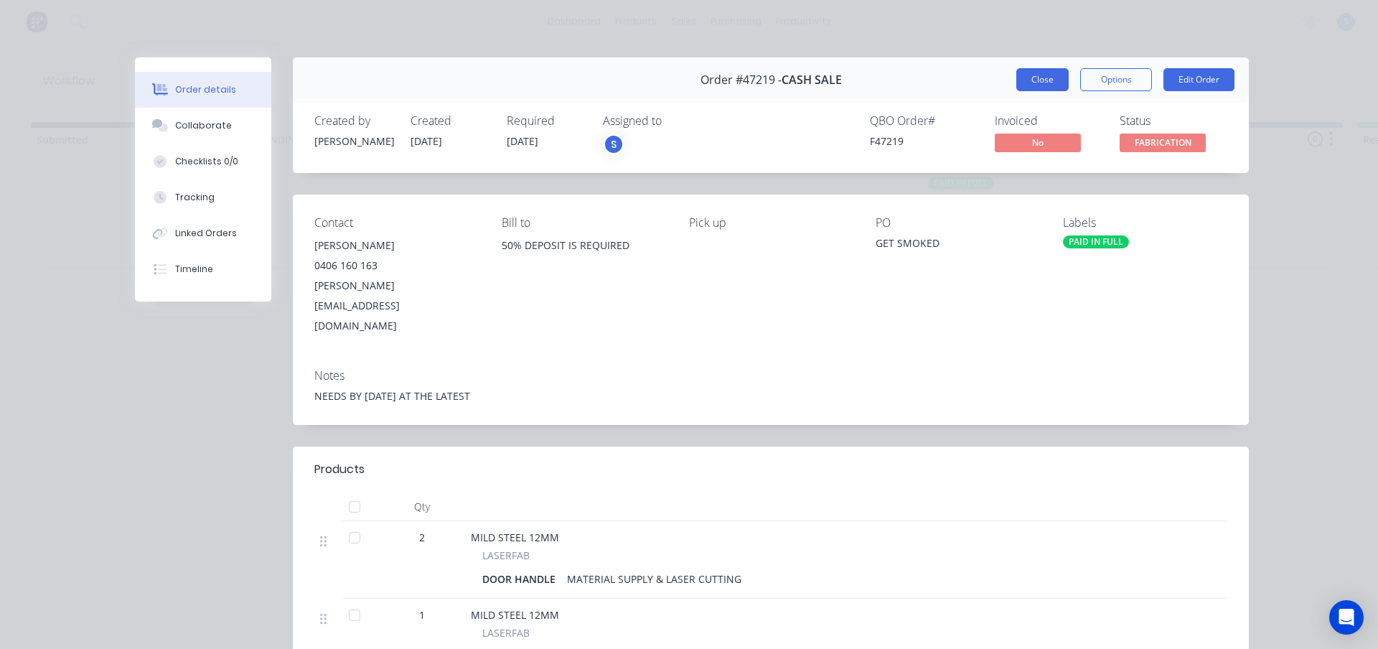
click at [1034, 86] on button "Close" at bounding box center [1042, 79] width 52 height 23
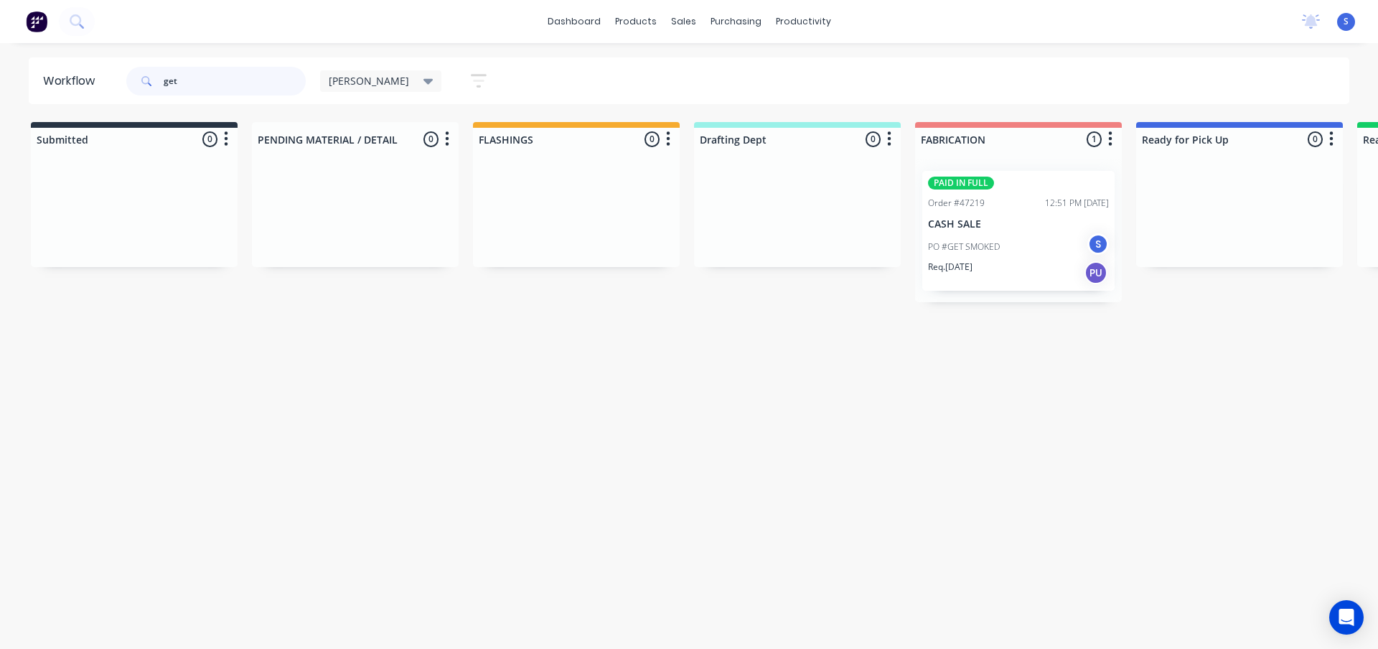
click at [242, 85] on input "get" at bounding box center [235, 81] width 142 height 29
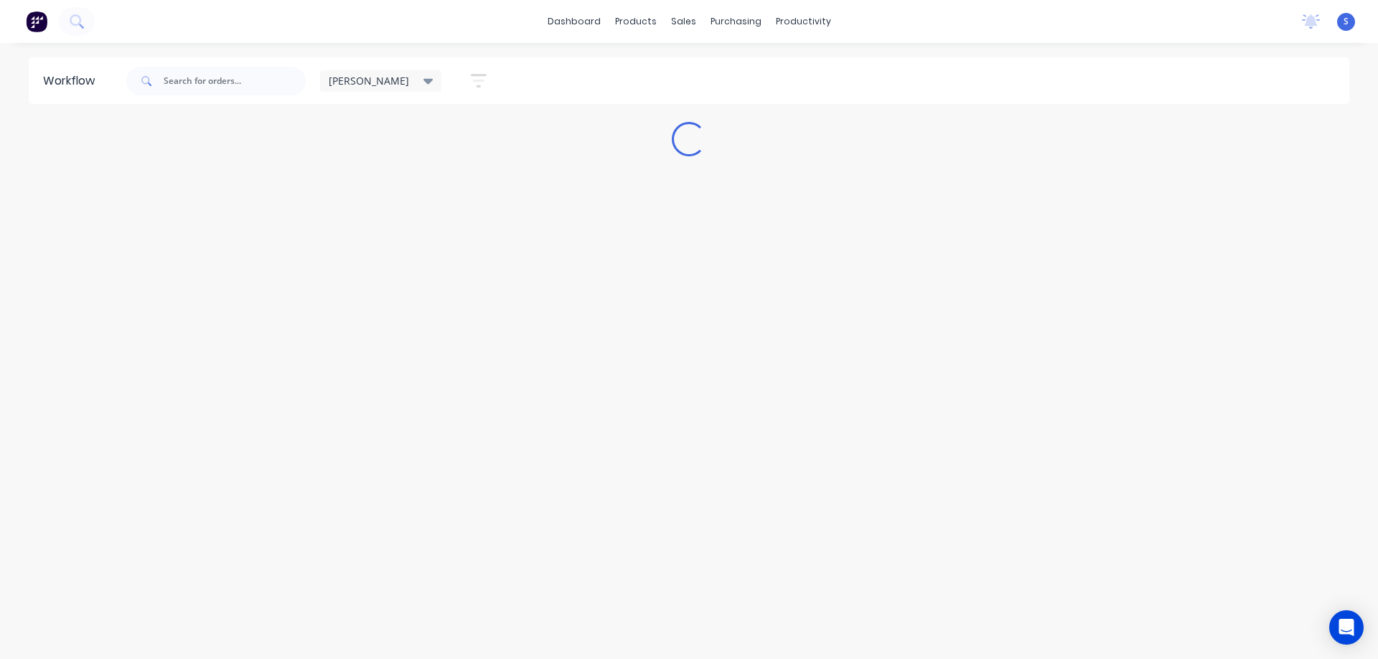
click at [266, 47] on div "dashboard products sales purchasing productivity dashboard products Product Cat…" at bounding box center [689, 286] width 1378 height 573
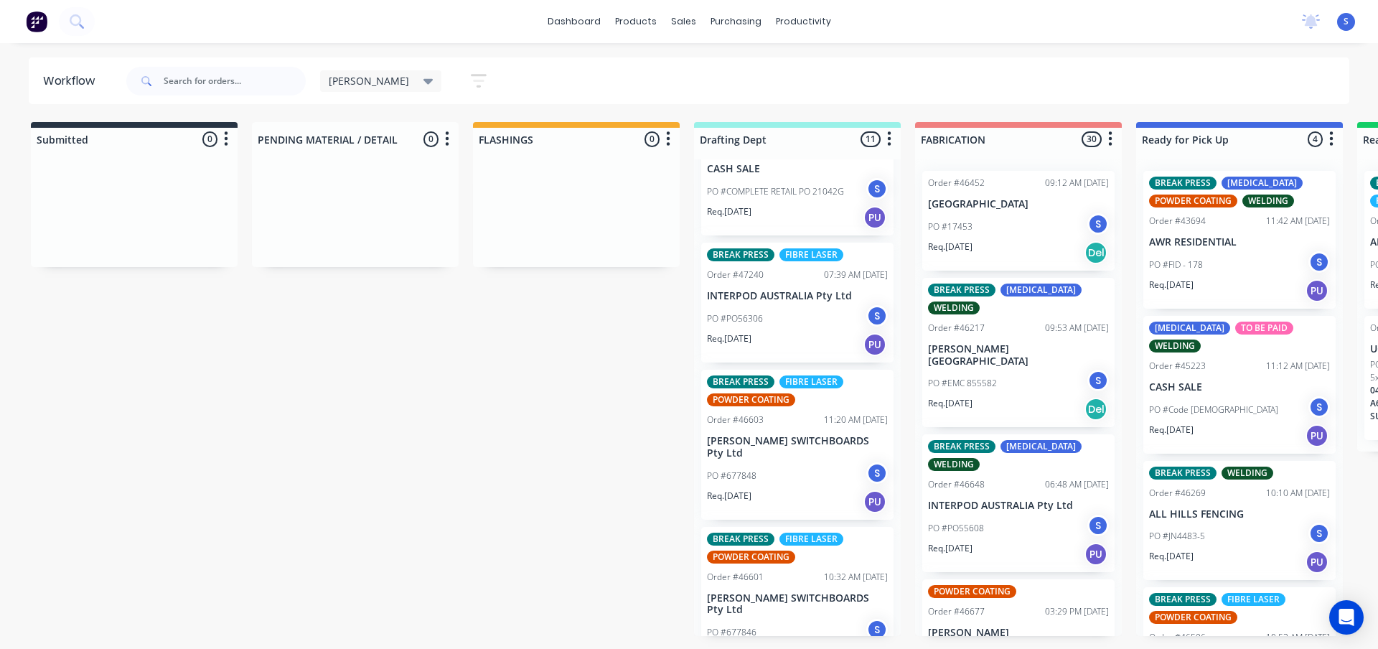
scroll to position [574, 0]
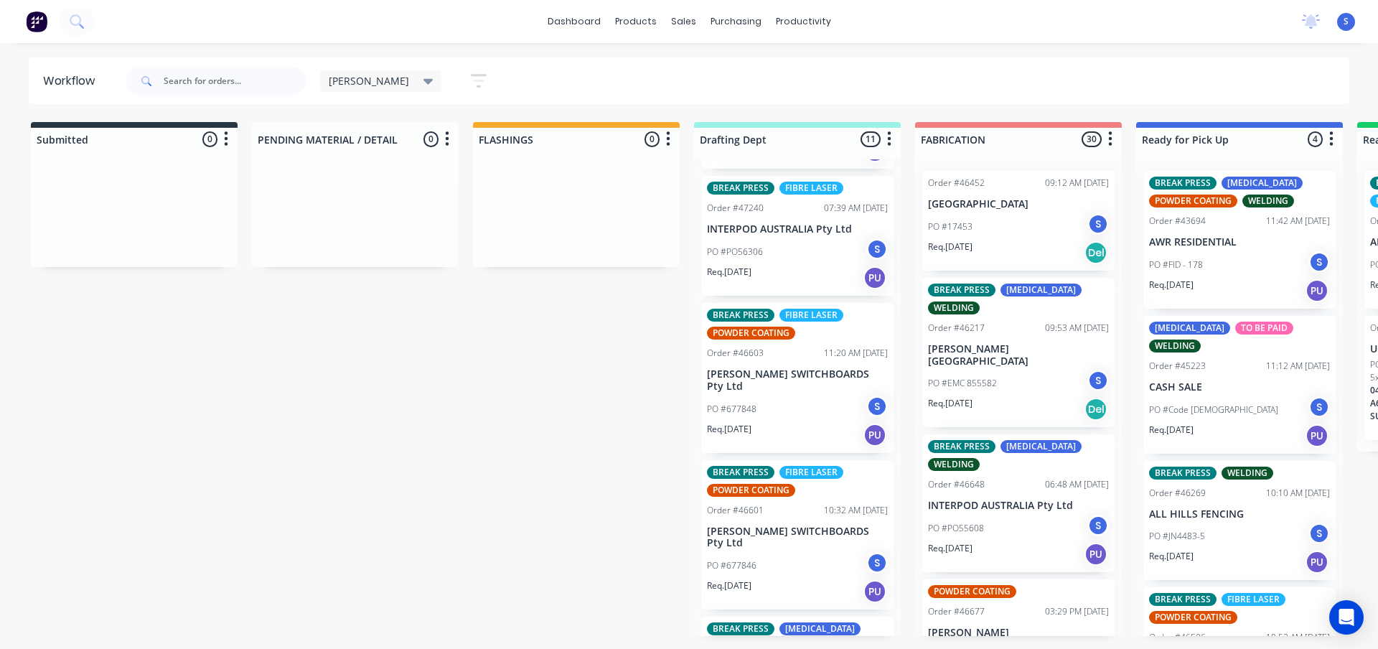
click at [347, 82] on span "[PERSON_NAME]" at bounding box center [369, 80] width 80 height 15
click at [364, 181] on button "None" at bounding box center [407, 187] width 153 height 17
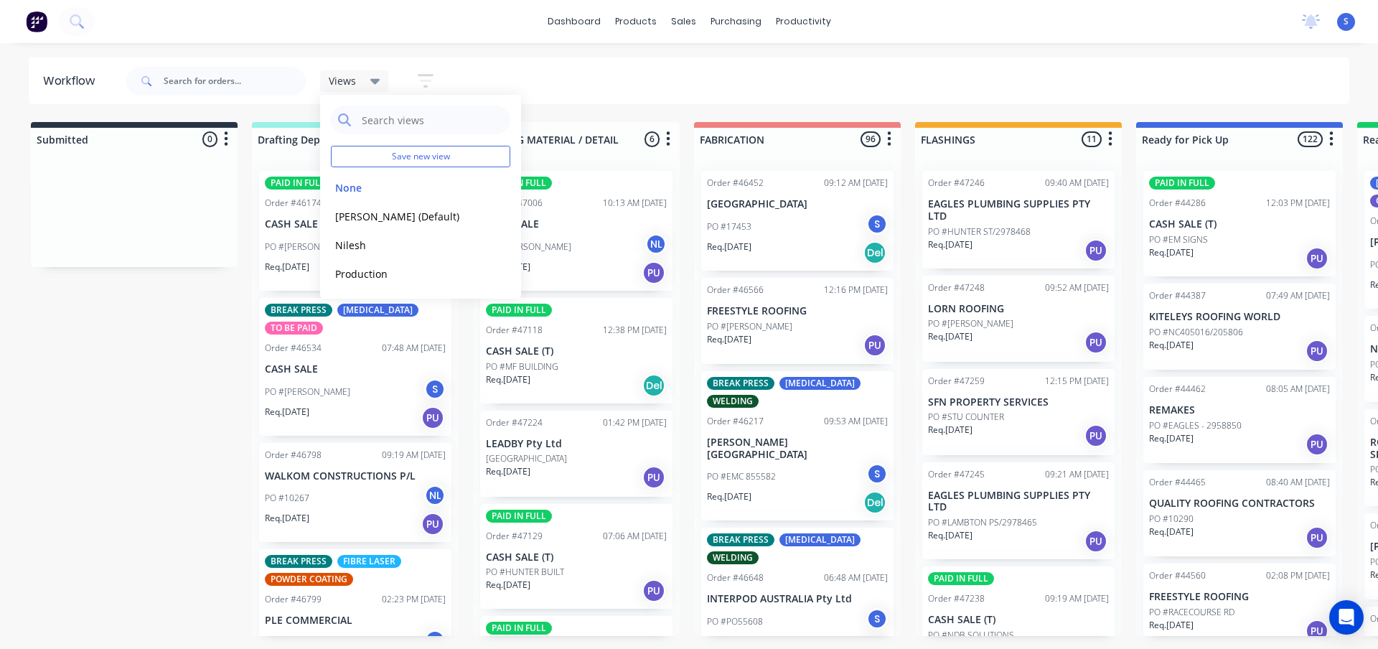
click at [156, 391] on div "Submitted 0 Sort By Created date Required date Order number Customer name Most …" at bounding box center [1185, 379] width 2393 height 514
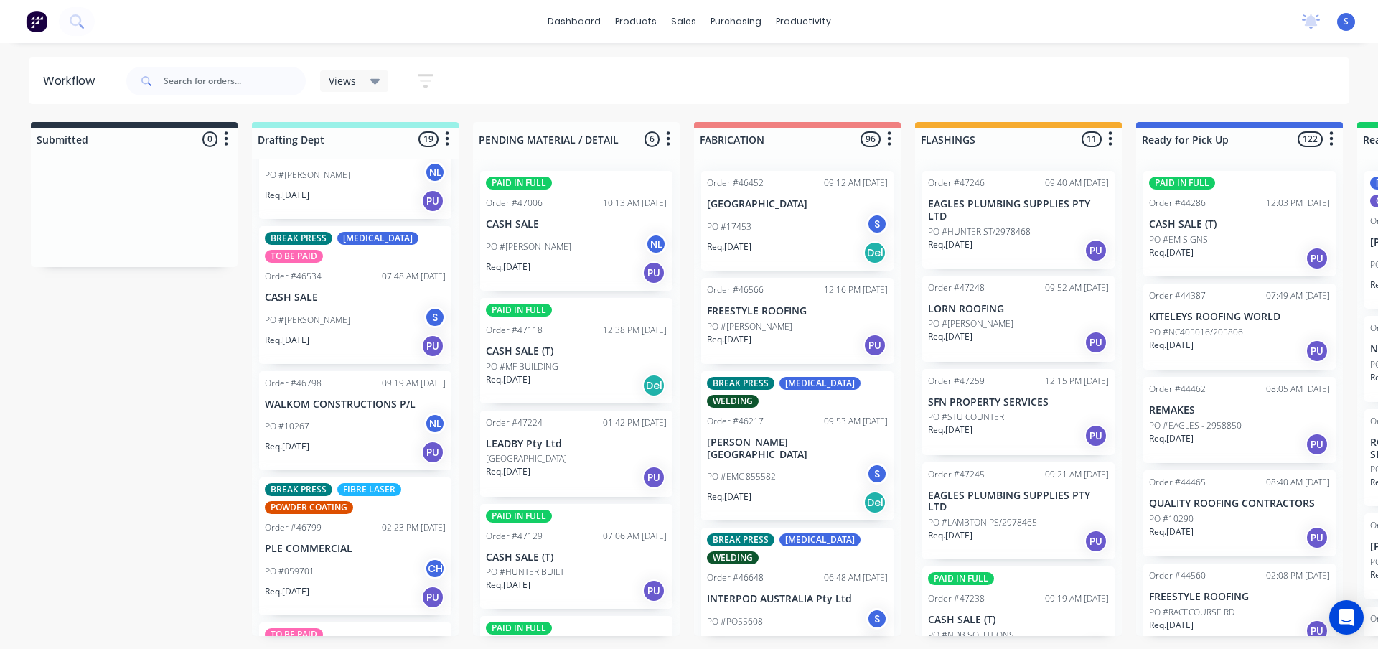
scroll to position [144, 0]
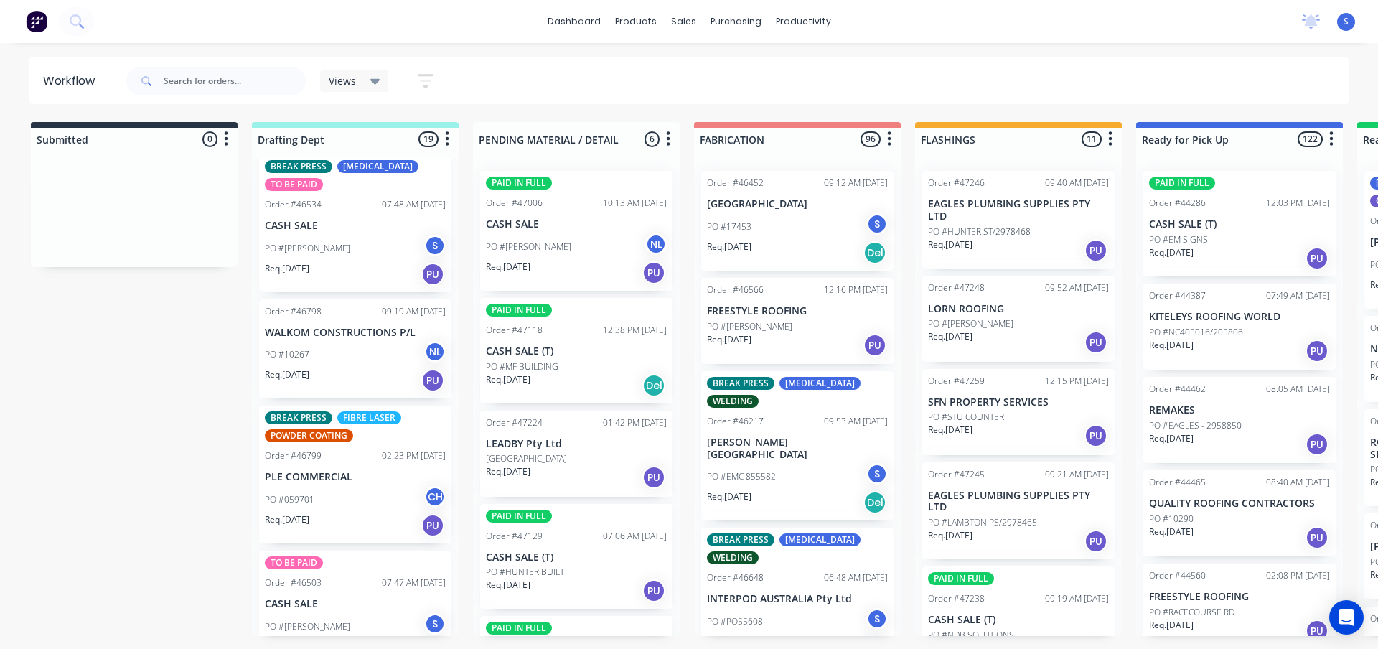
click at [334, 374] on div "Req. 20/08/25 PU" at bounding box center [355, 380] width 181 height 24
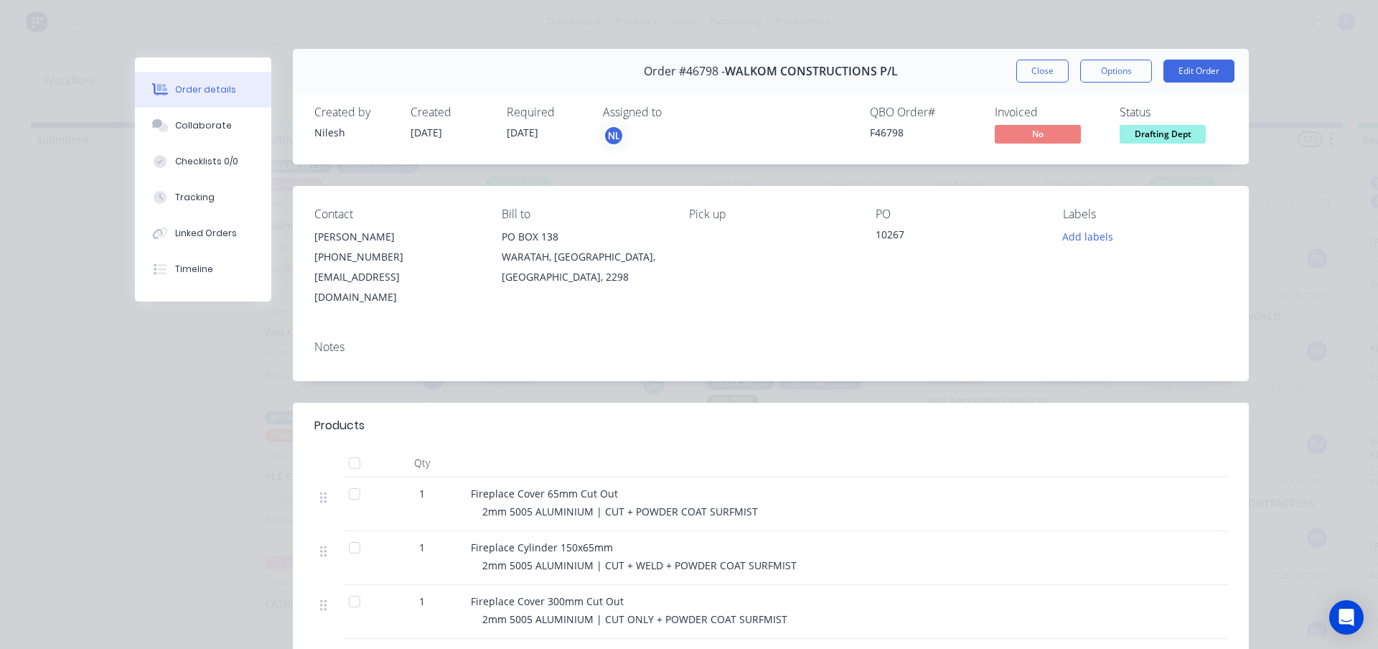
scroll to position [0, 0]
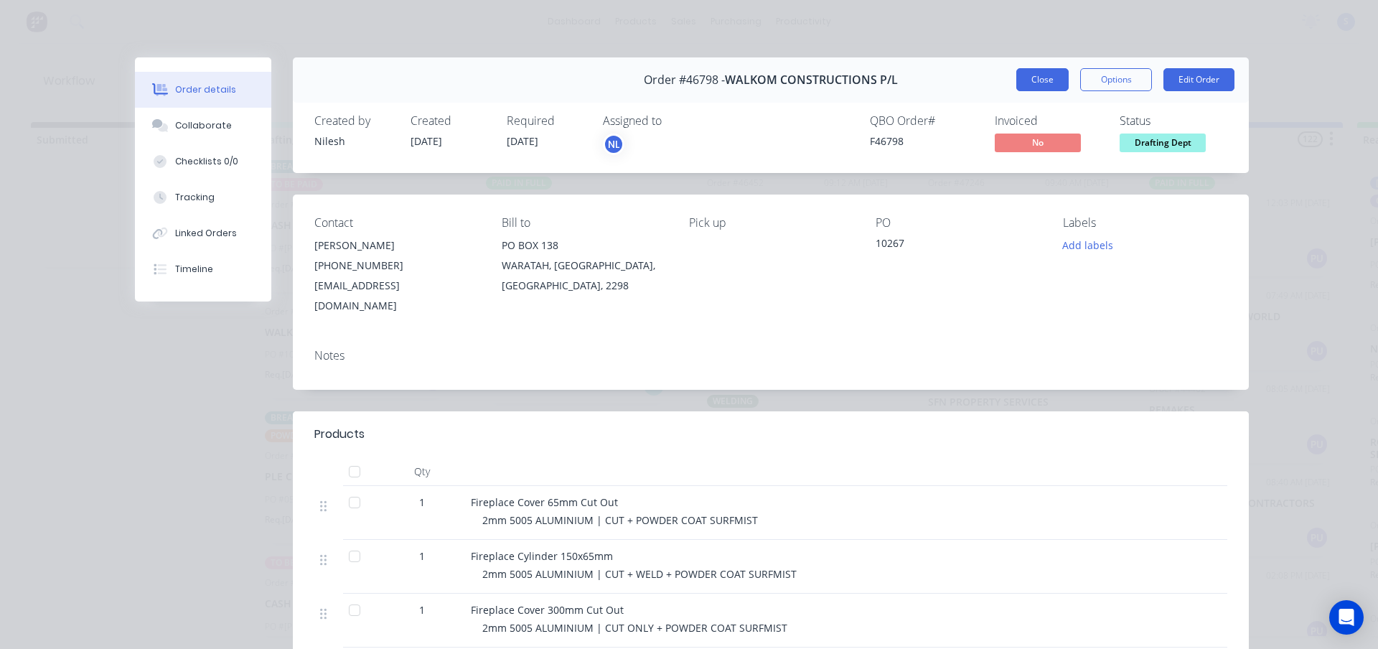
click at [1054, 88] on button "Close" at bounding box center [1042, 79] width 52 height 23
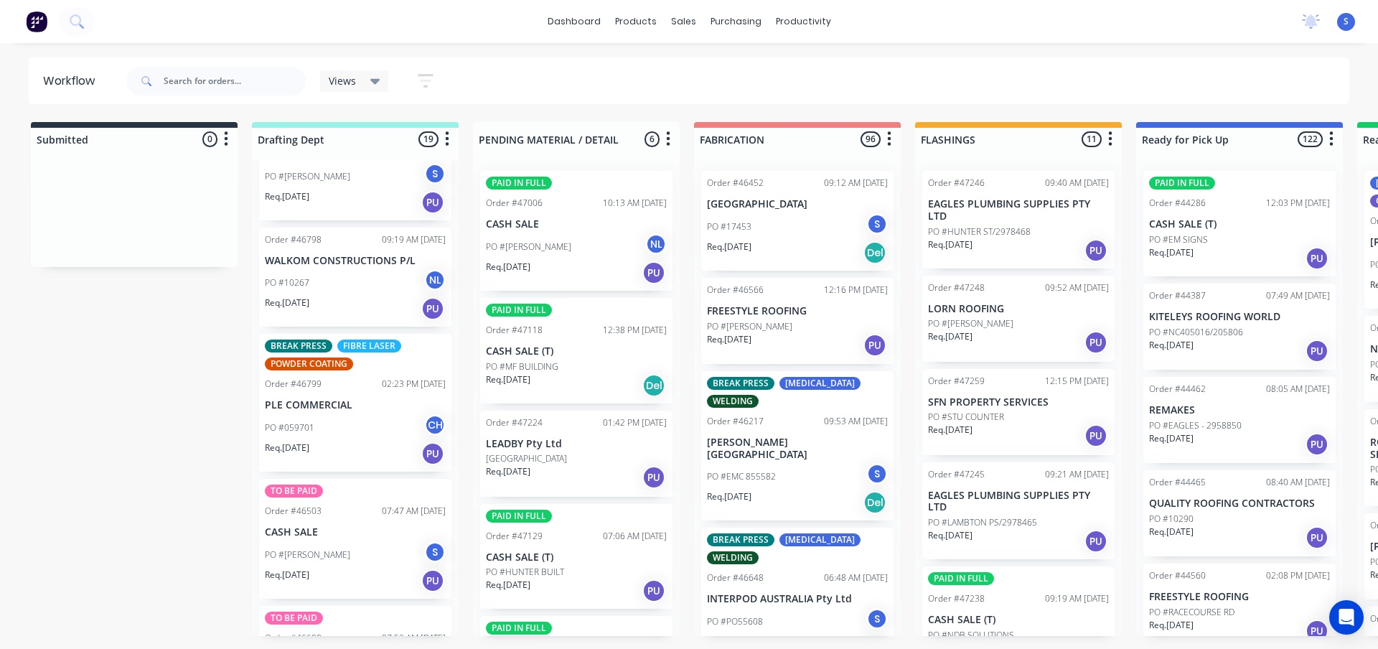
scroll to position [287, 0]
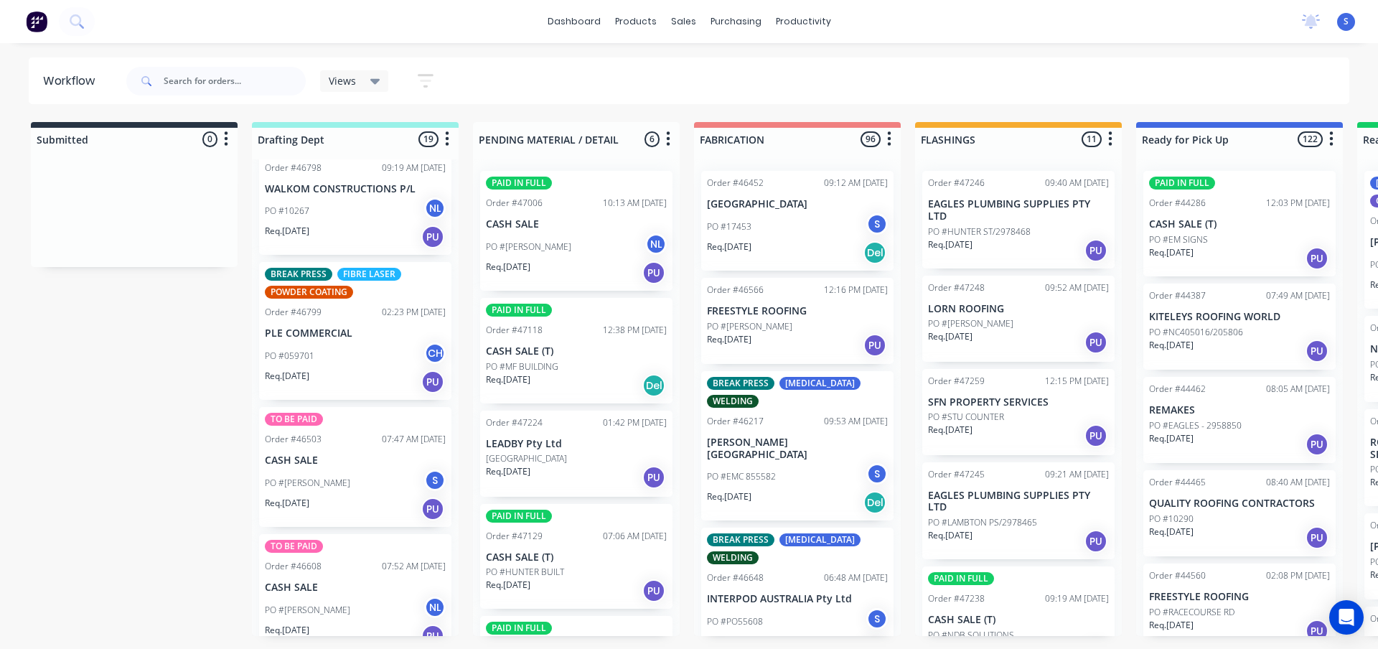
click at [332, 374] on div "Req. 22/08/25 PU" at bounding box center [355, 382] width 181 height 24
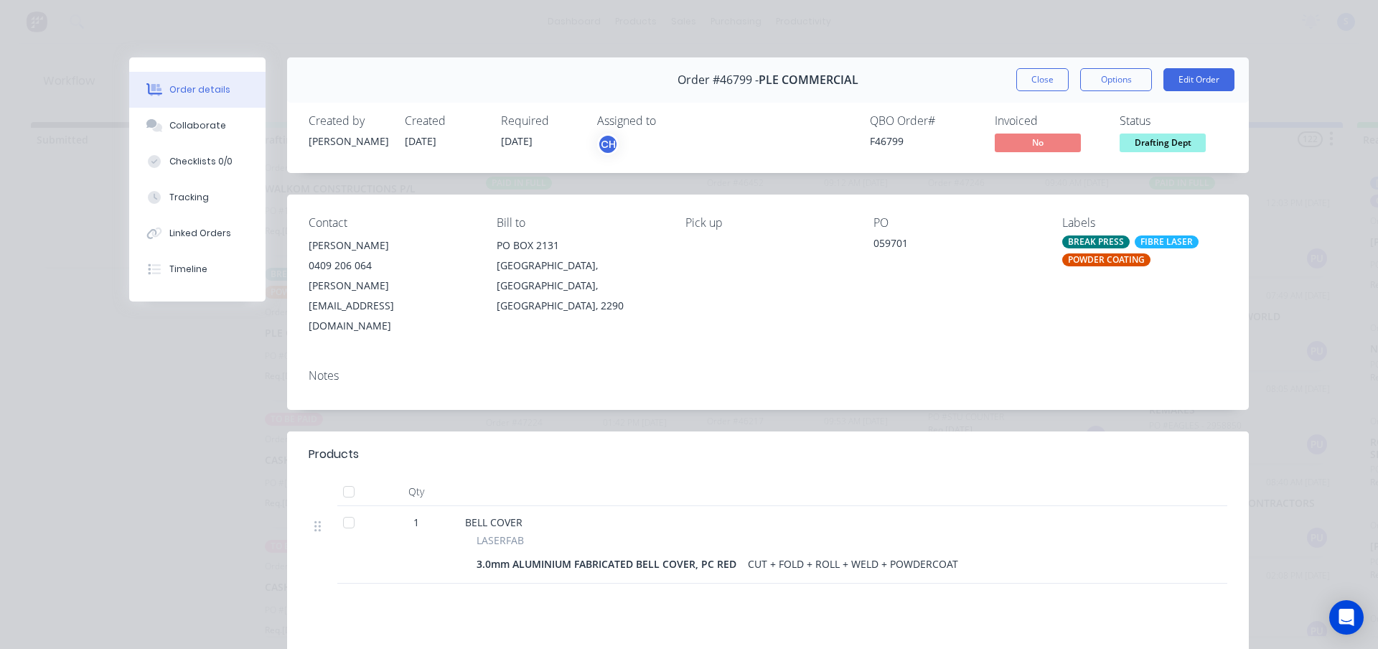
click at [1152, 138] on span "Drafting Dept" at bounding box center [1162, 142] width 86 height 18
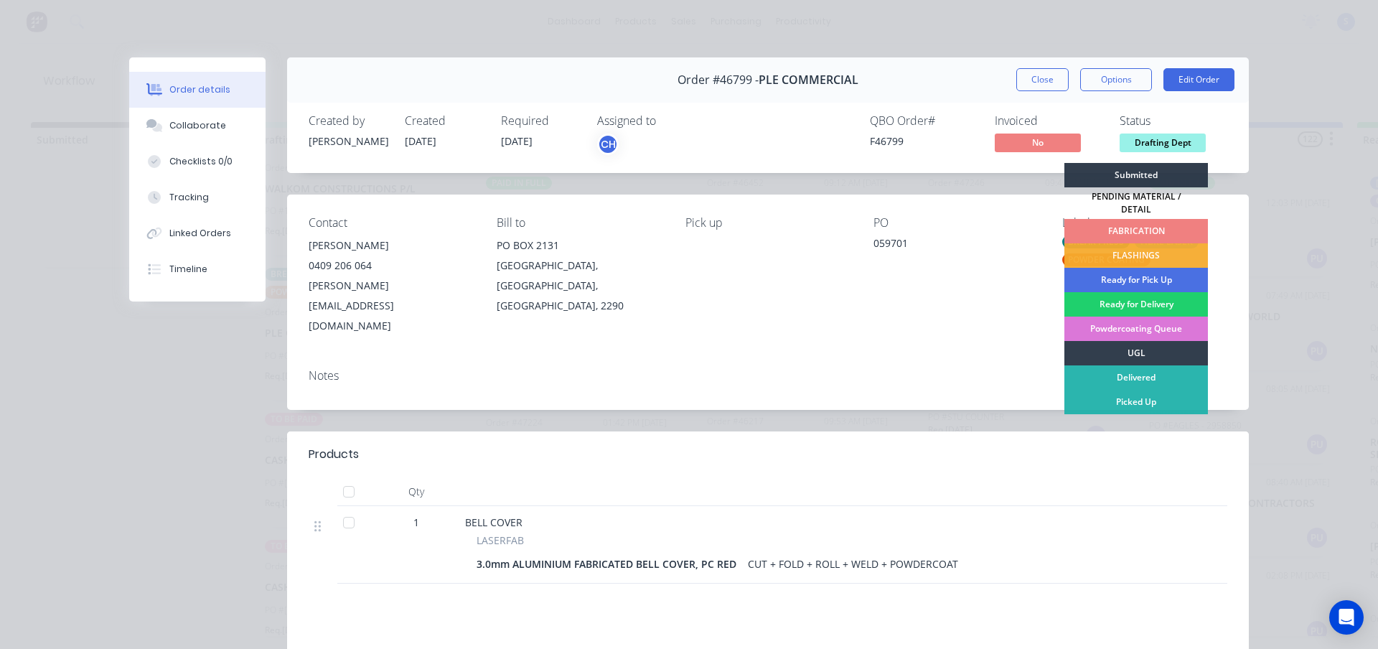
click at [1147, 223] on div "FABRICATION" at bounding box center [1136, 231] width 144 height 24
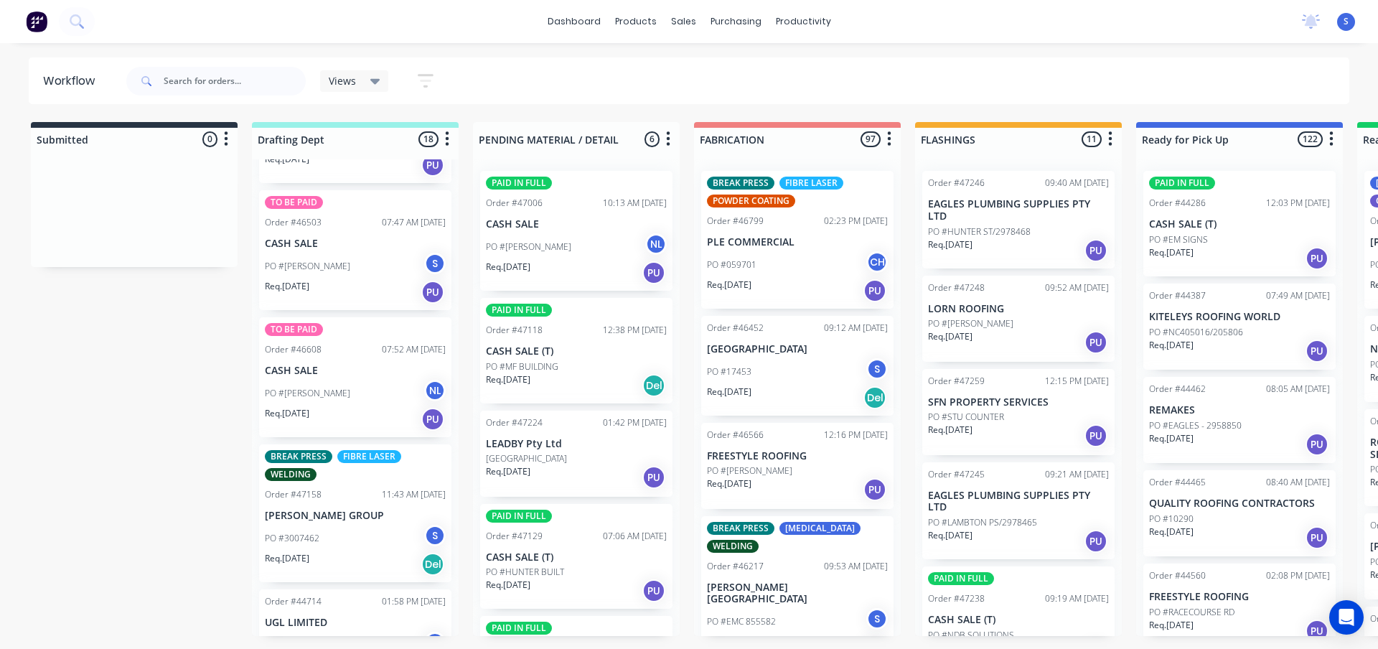
scroll to position [431, 0]
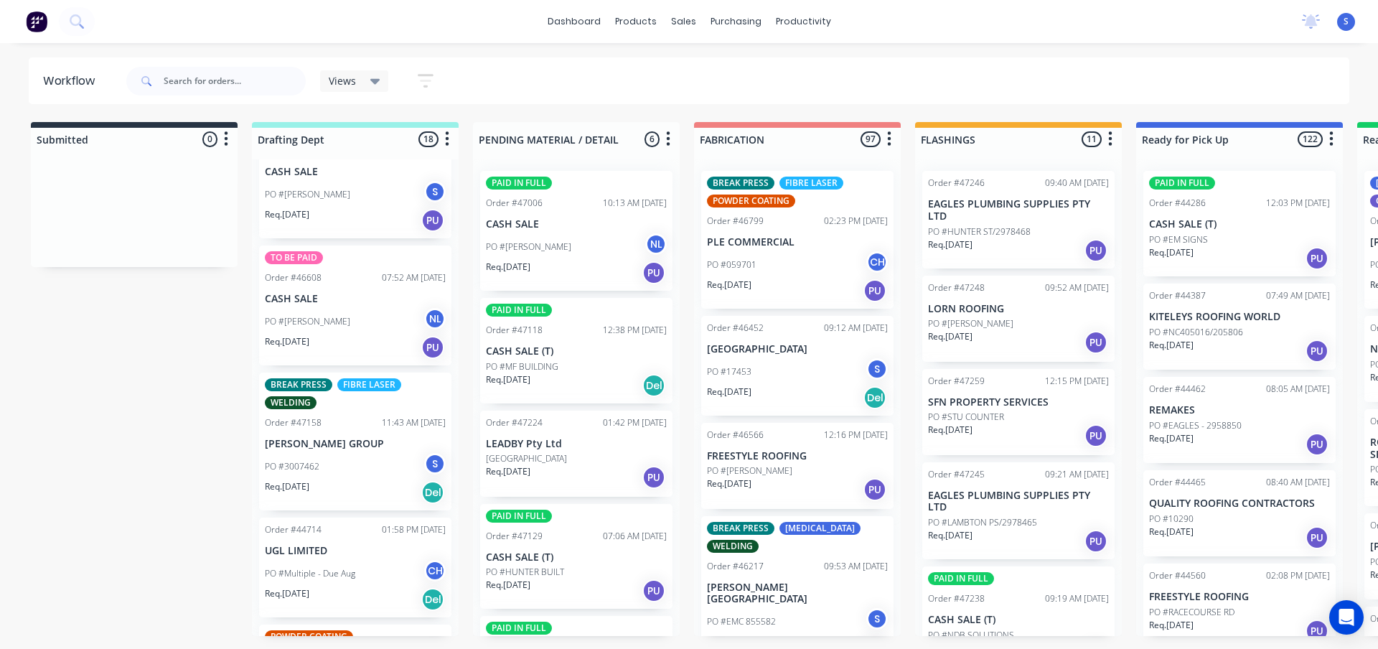
click at [370, 321] on div "PO #MARK CANTOR NL" at bounding box center [355, 321] width 181 height 27
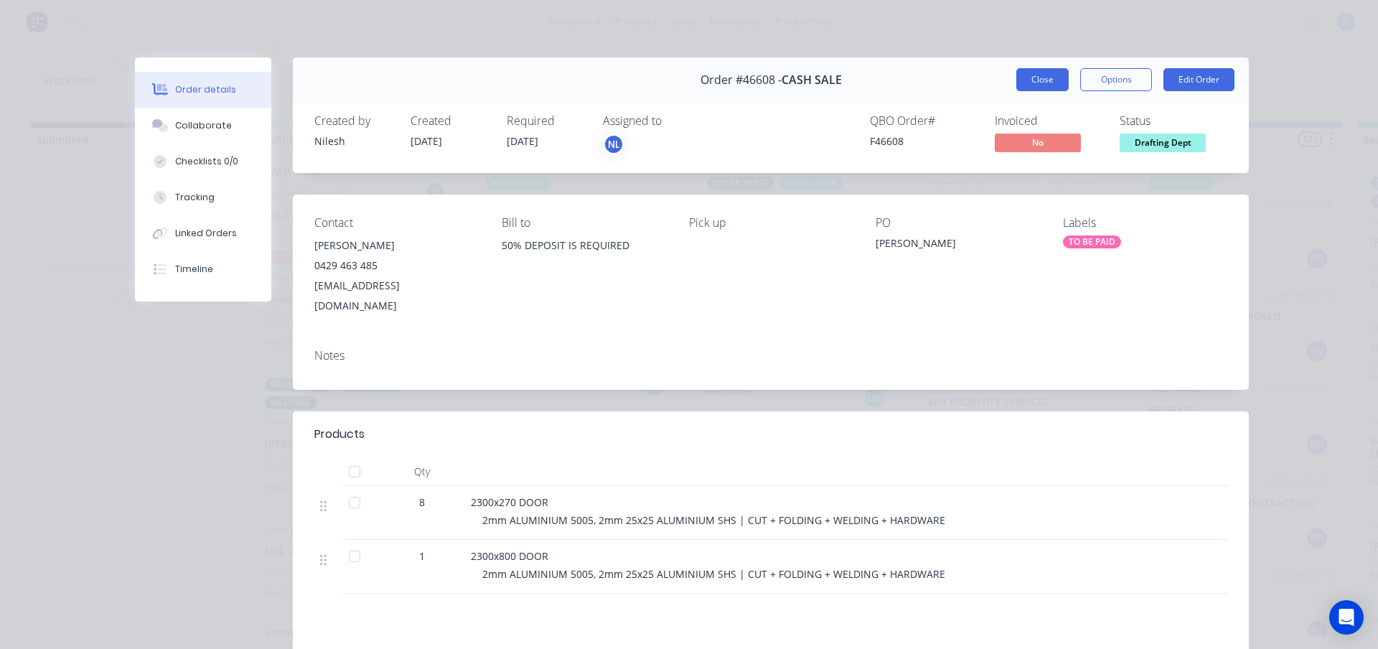
click at [1030, 80] on button "Close" at bounding box center [1042, 79] width 52 height 23
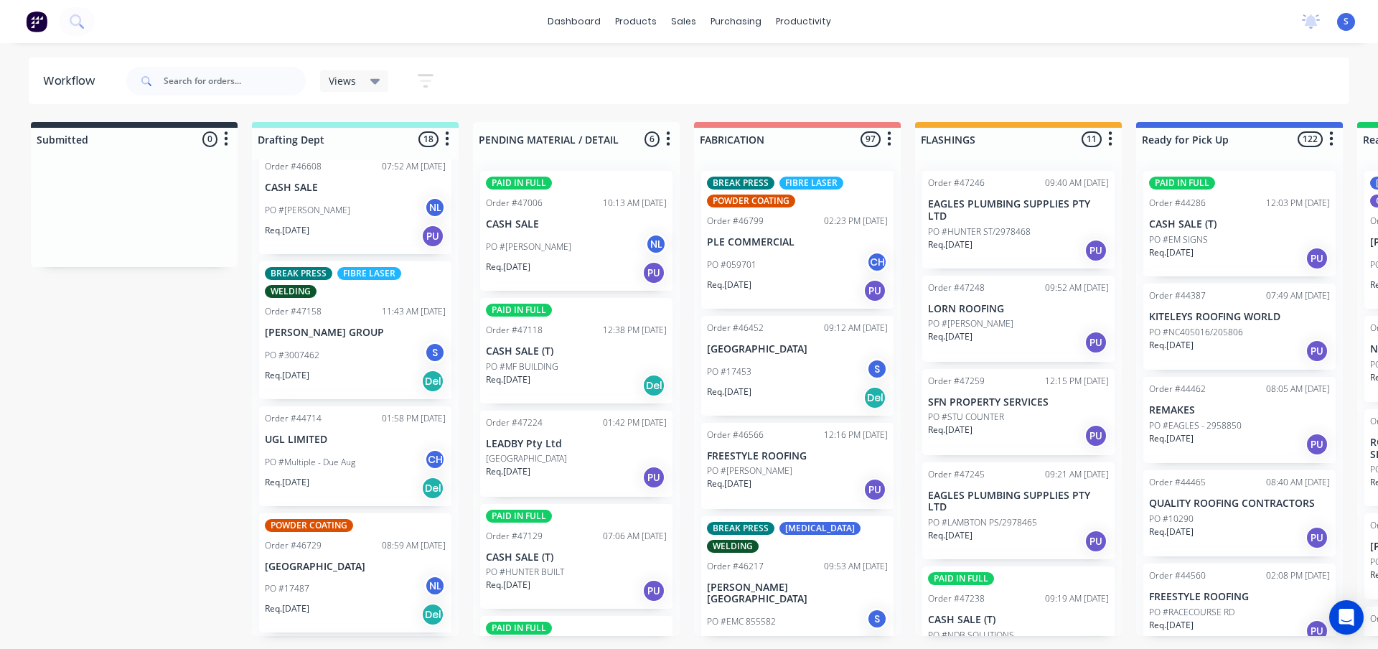
scroll to position [574, 0]
